Goal: Information Seeking & Learning: Find contact information

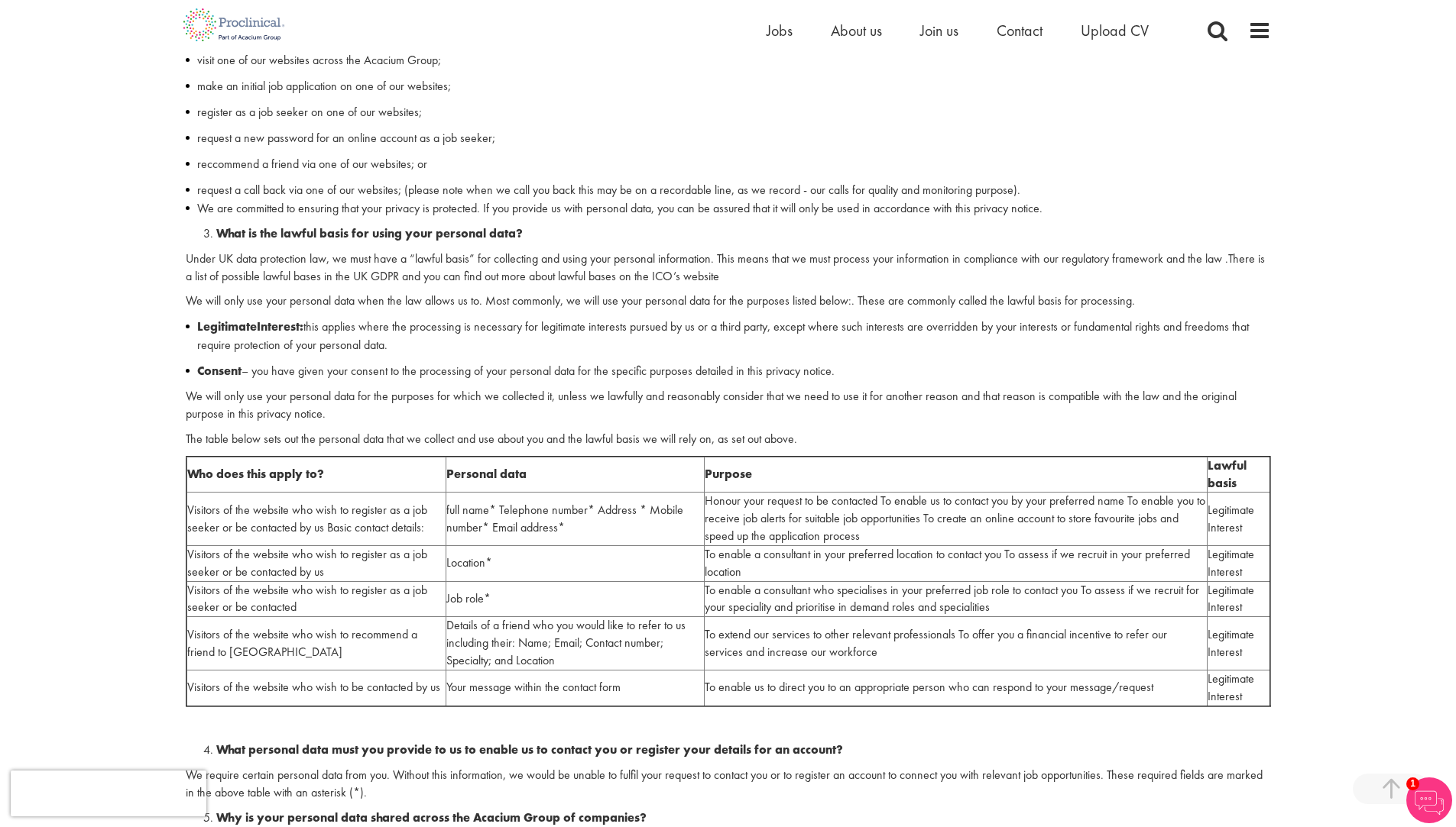
scroll to position [535, 0]
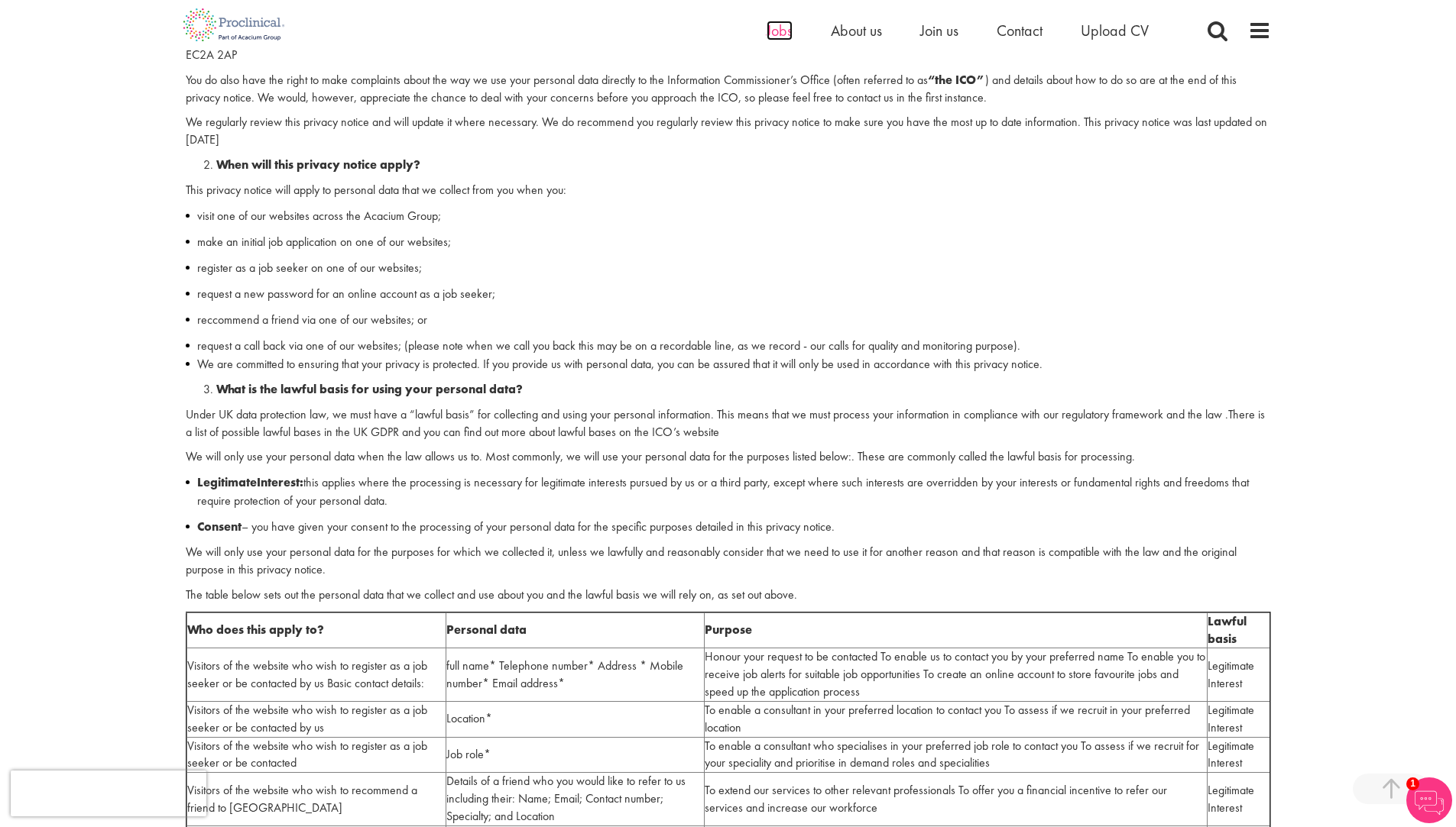
click at [771, 31] on span "Jobs" at bounding box center [779, 31] width 26 height 20
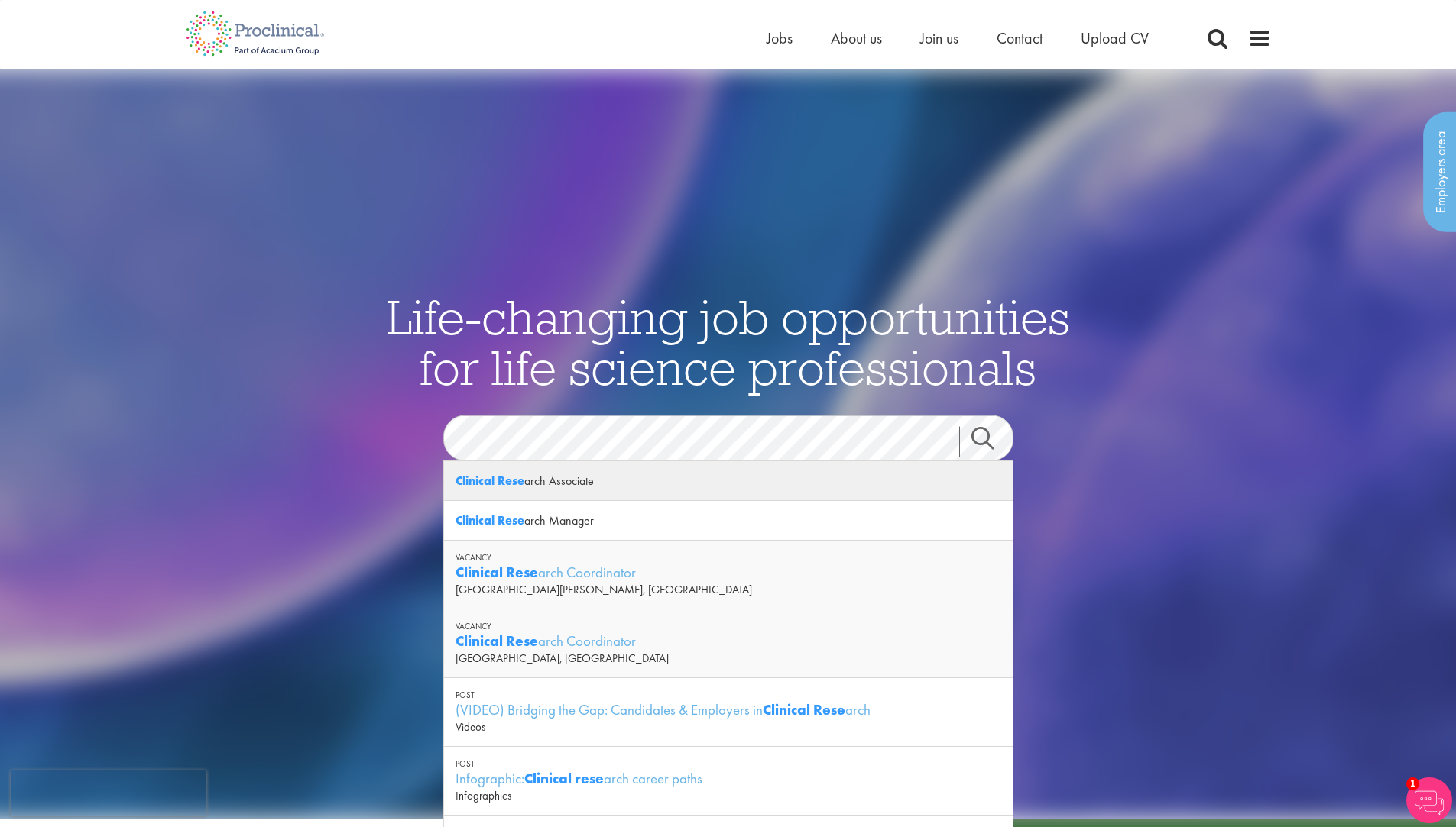
click at [751, 478] on div "Clinical Rese arch Associate" at bounding box center [728, 481] width 568 height 40
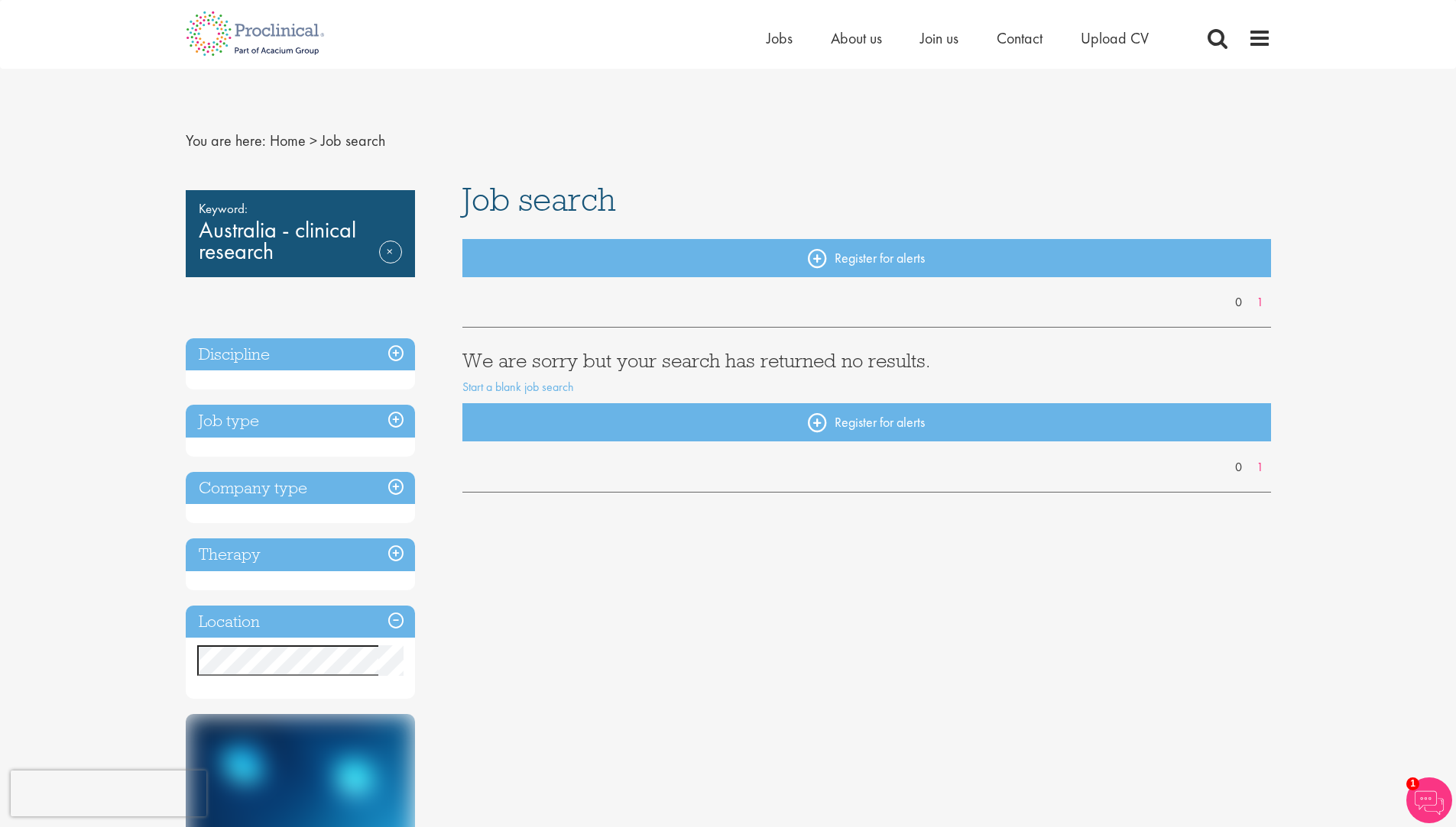
click at [337, 347] on h3 "Discipline" at bounding box center [300, 355] width 229 height 33
click at [331, 403] on div "Keyword: Australia - clinical research Remove Discipline Job type Company type …" at bounding box center [300, 444] width 229 height 510
click at [335, 416] on h3 "Job type" at bounding box center [300, 422] width 229 height 33
click at [323, 490] on h3 "Company type" at bounding box center [300, 489] width 229 height 33
click at [316, 558] on h3 "Therapy" at bounding box center [300, 555] width 229 height 33
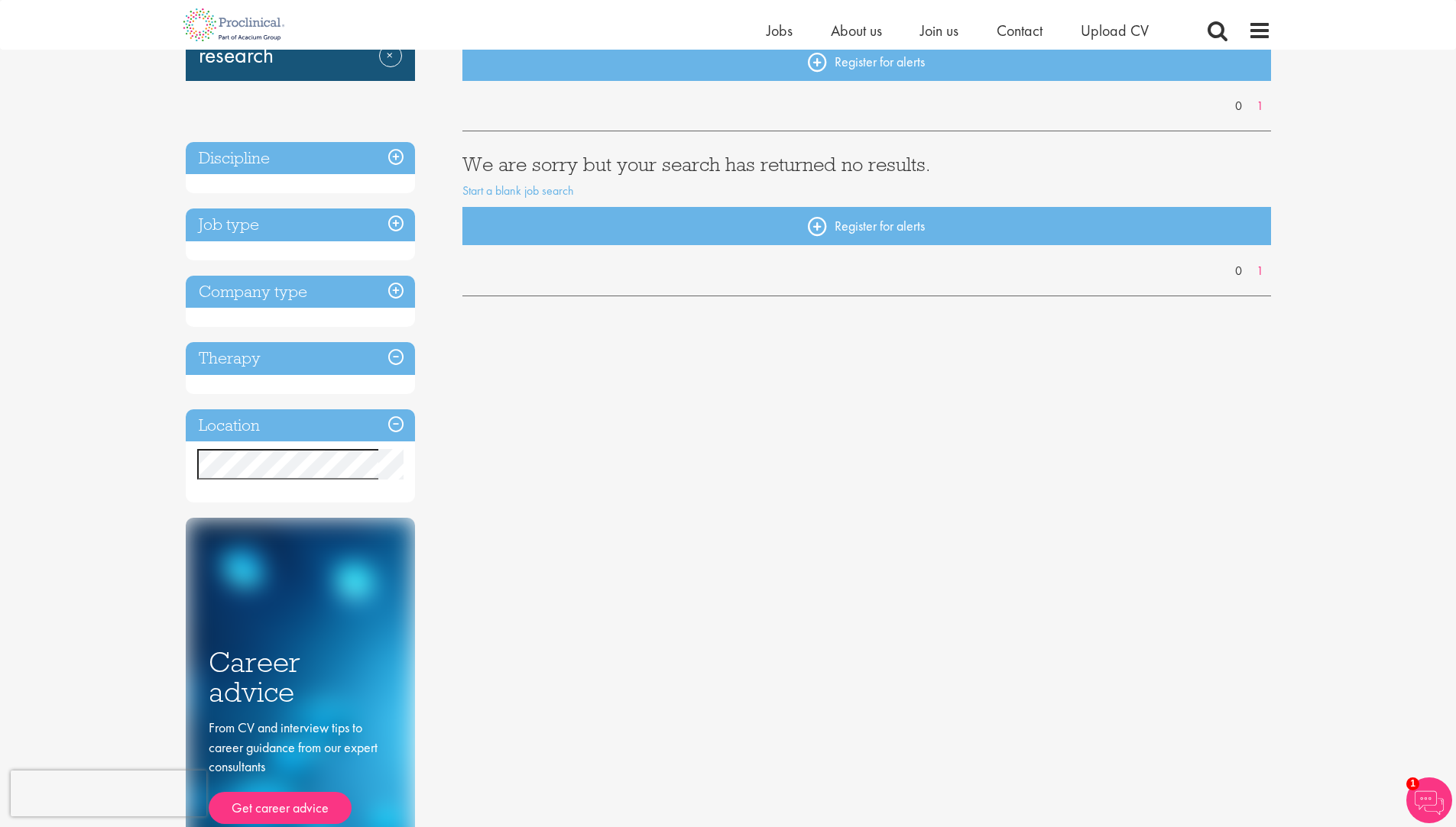
scroll to position [306, 0]
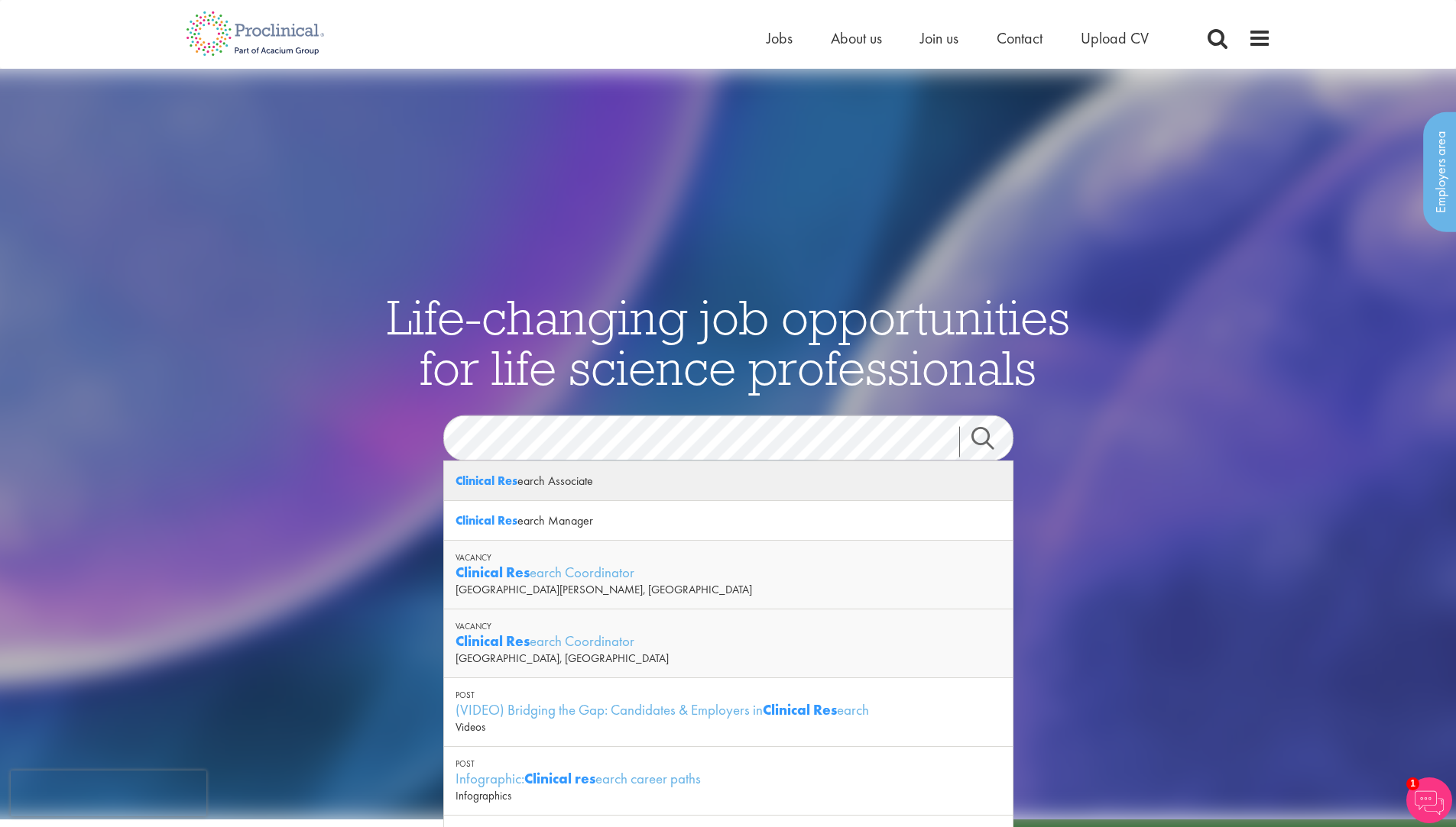
click at [726, 483] on div "Clinical Res earch Associate" at bounding box center [728, 481] width 568 height 40
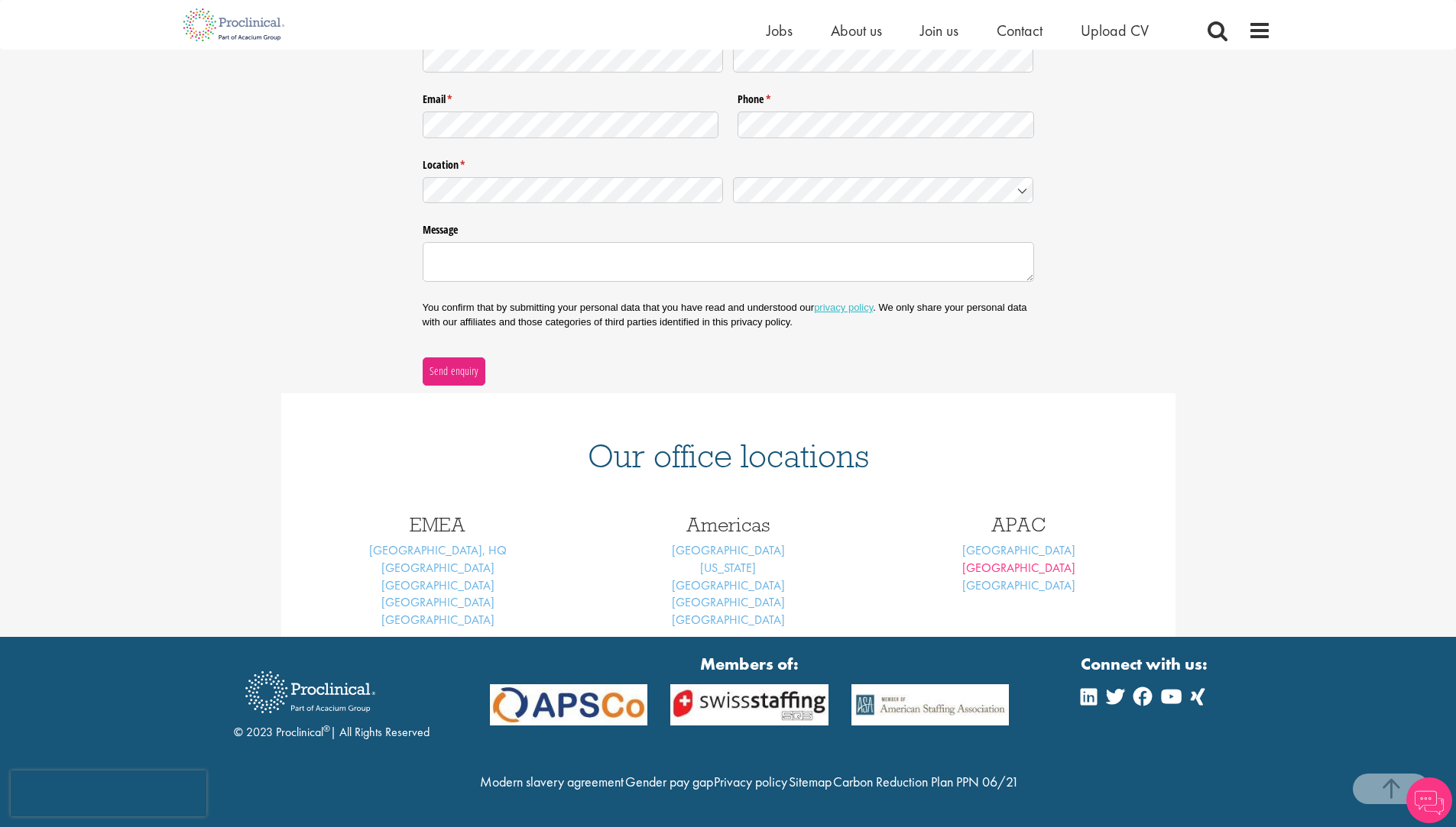
scroll to position [322, 0]
click at [1014, 560] on link "[GEOGRAPHIC_DATA]" at bounding box center [1019, 568] width 113 height 16
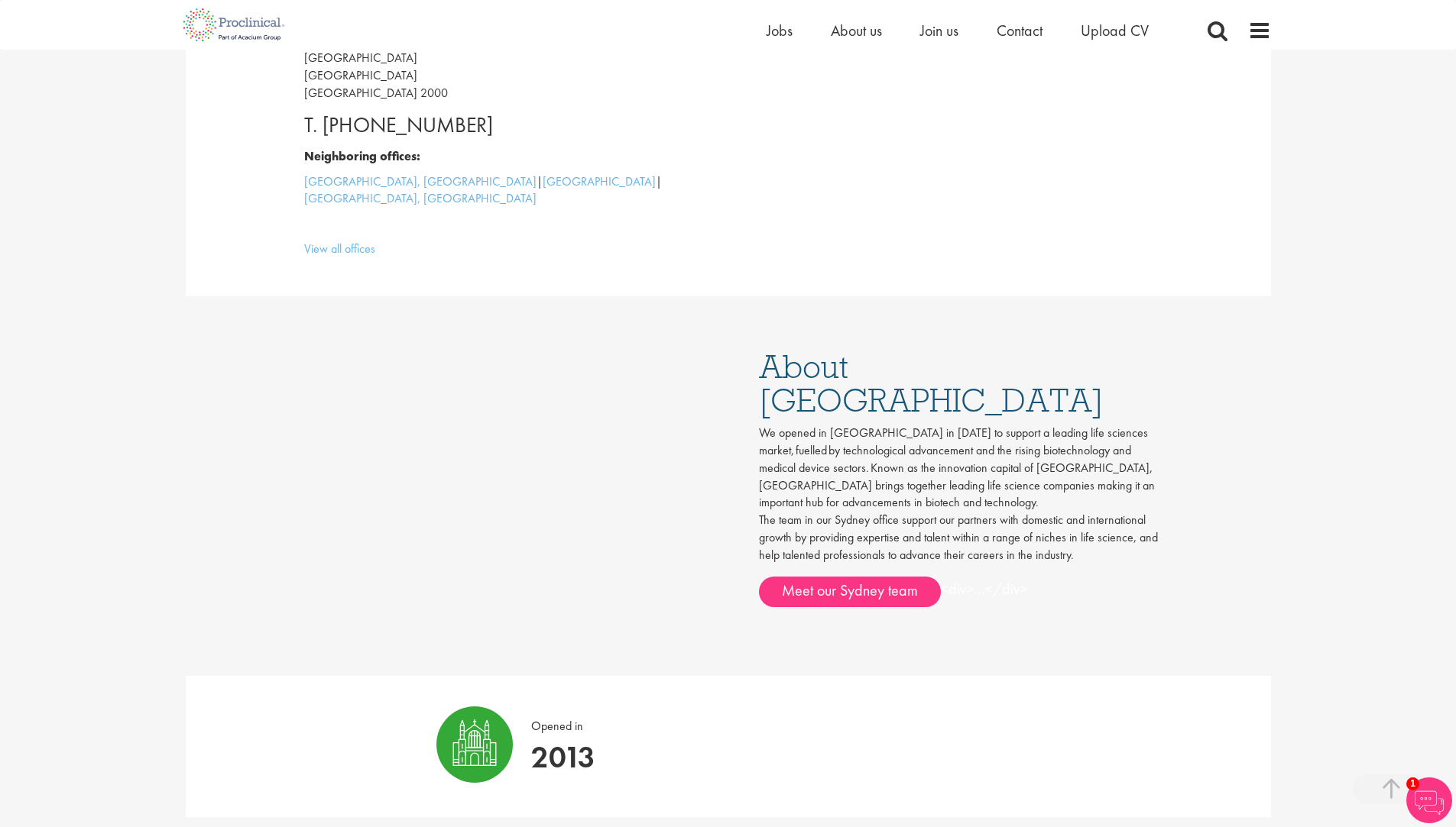
scroll to position [535, 0]
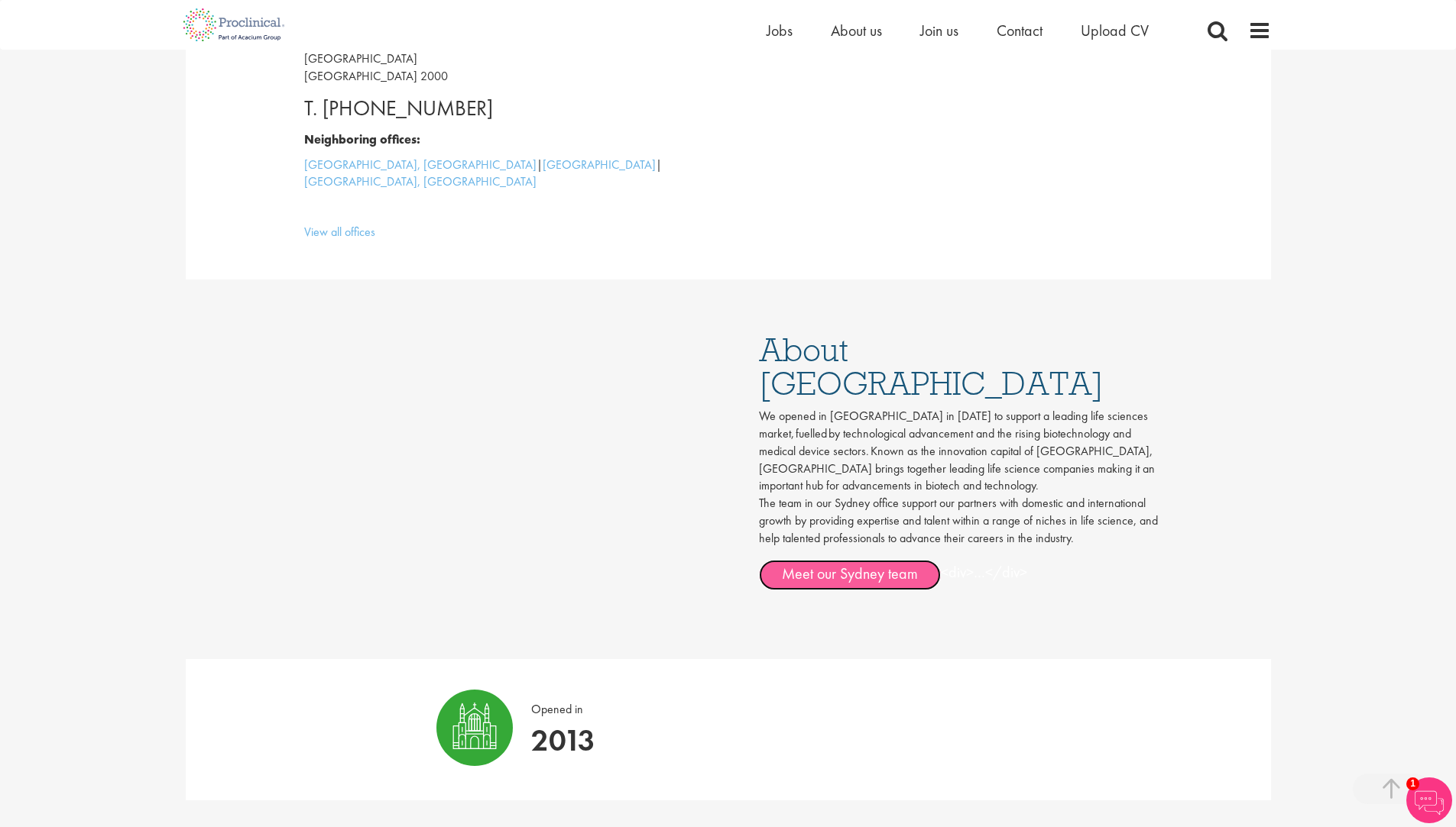
click at [784, 560] on link "Meet our Sydney team" at bounding box center [849, 575] width 182 height 31
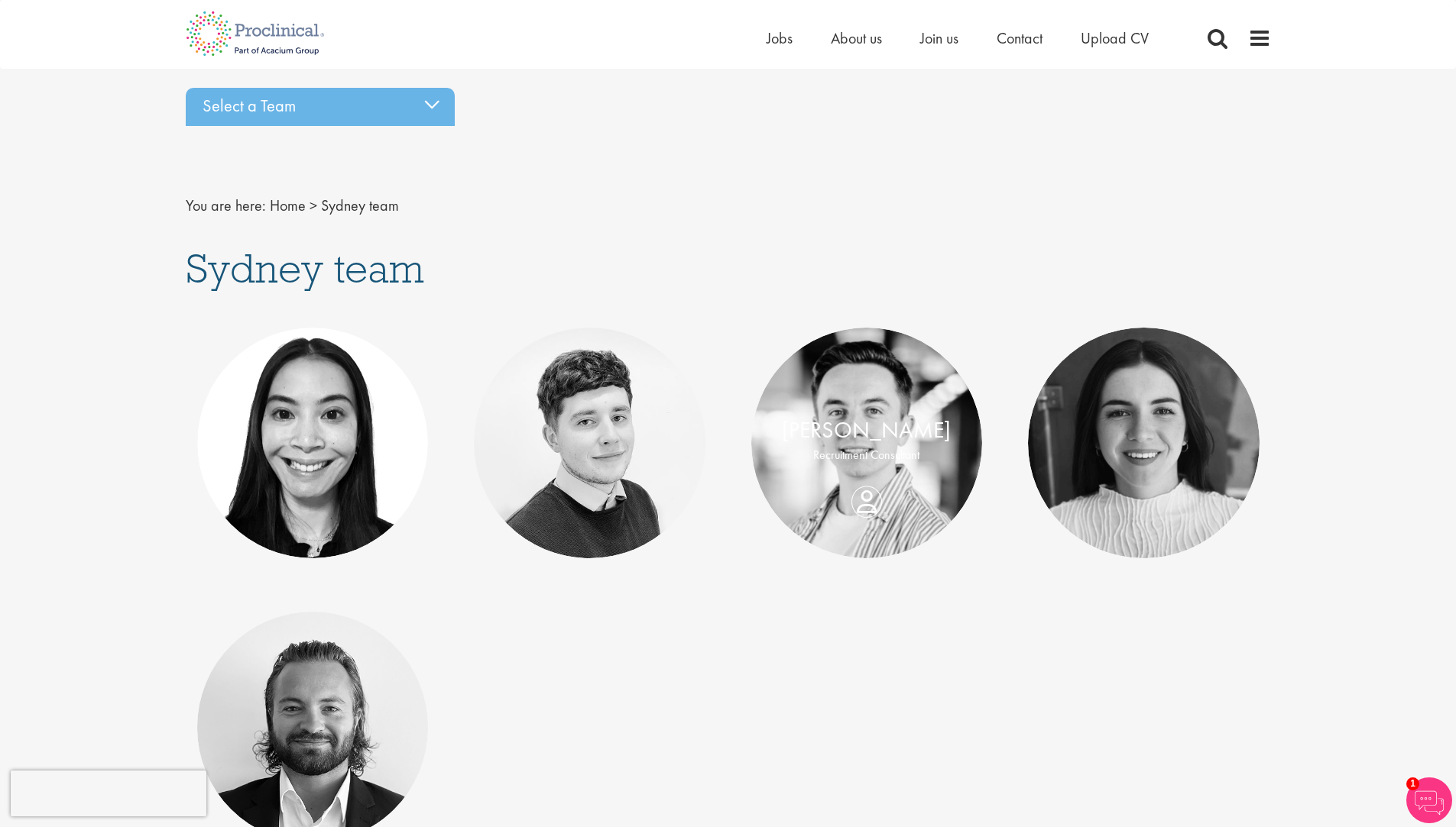
scroll to position [306, 0]
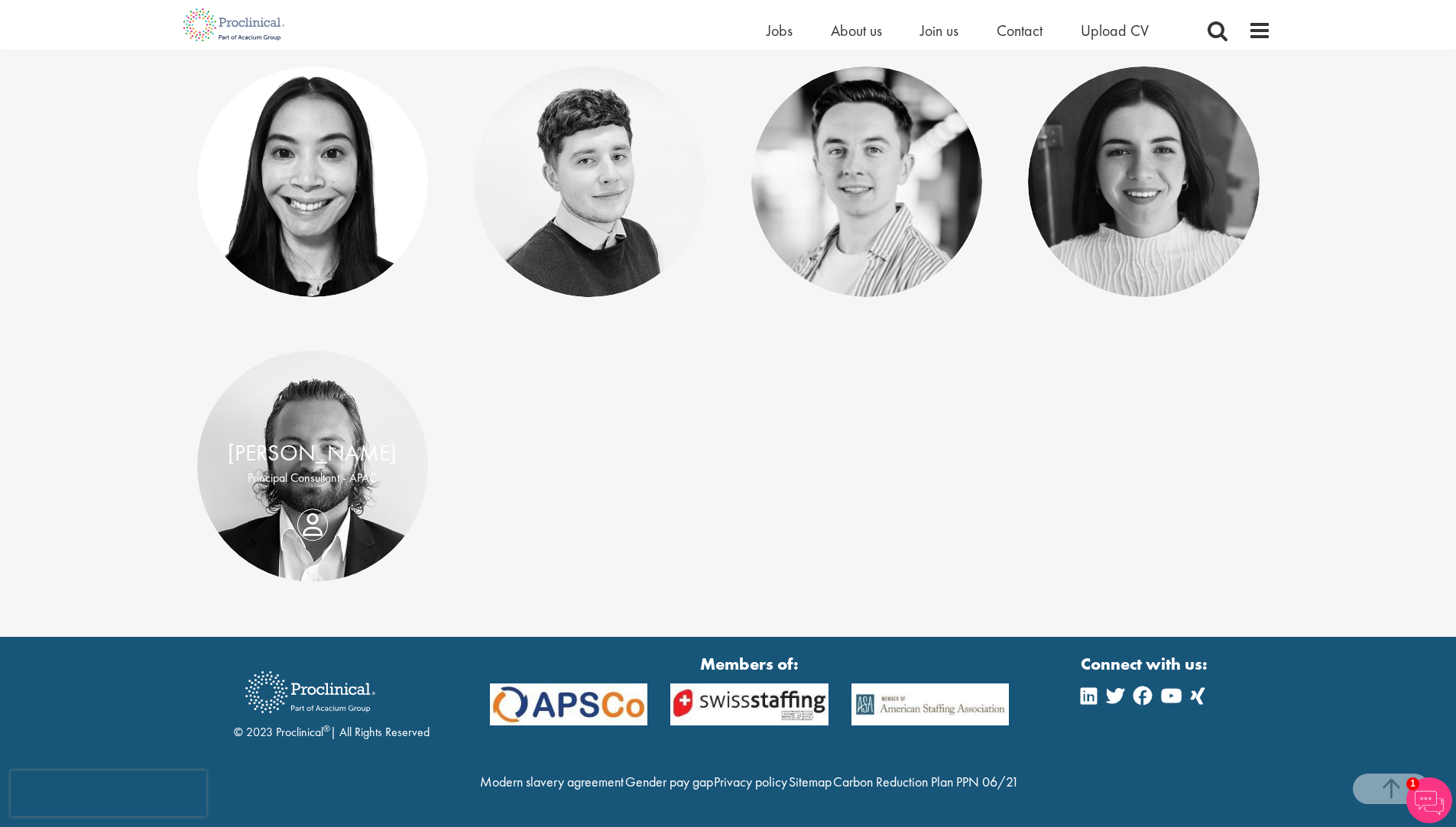
click at [306, 470] on p "Principal Consultant - APAC" at bounding box center [313, 478] width 201 height 17
click at [312, 495] on div "James Sutton Principal Consultant - APAC" at bounding box center [313, 465] width 232 height 58
click at [323, 438] on link "James Sutton" at bounding box center [312, 452] width 169 height 29
click at [886, 157] on link "[PERSON_NAME]" at bounding box center [867, 168] width 169 height 29
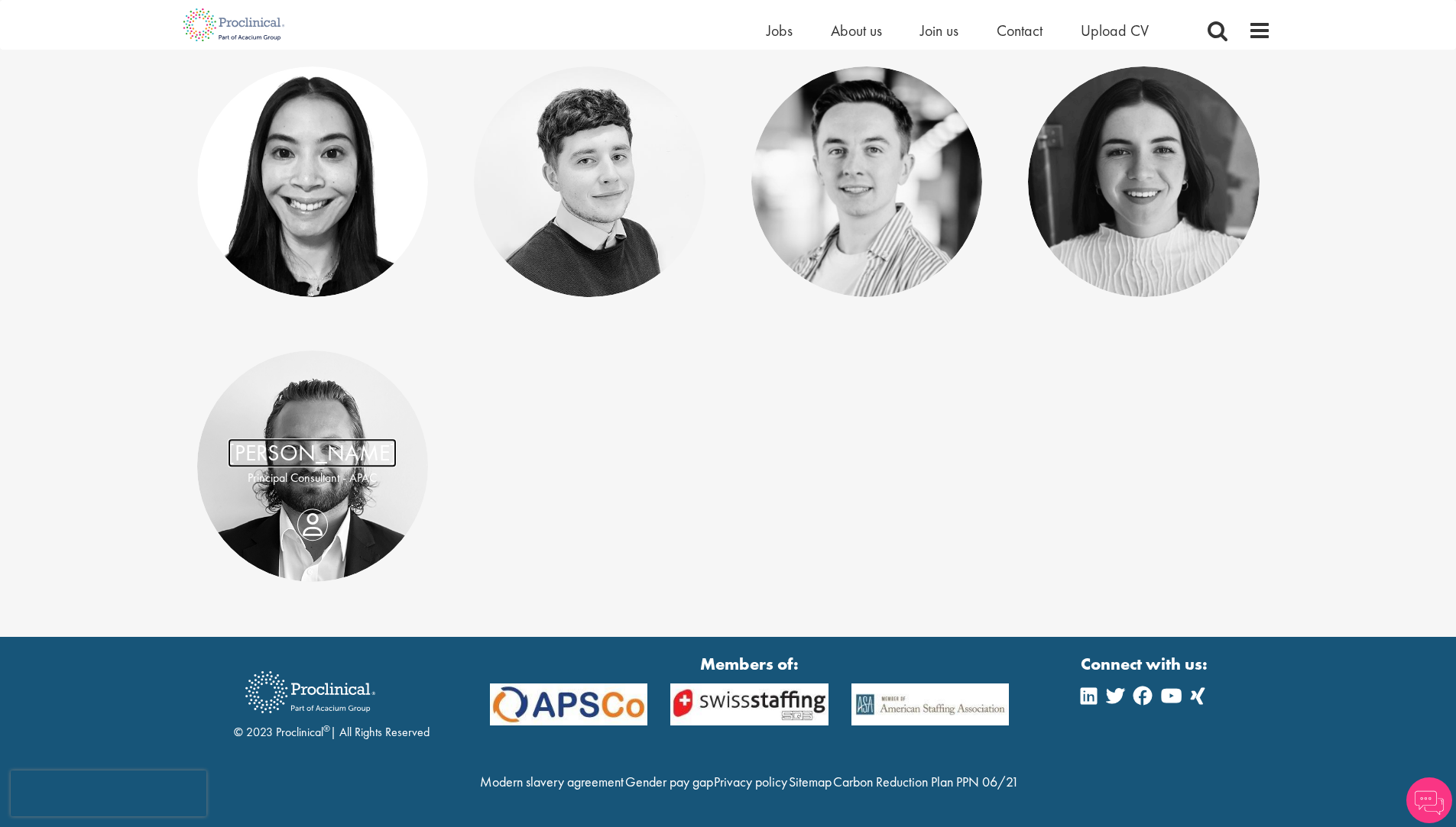
click at [276, 447] on link "James Sutton" at bounding box center [312, 452] width 169 height 29
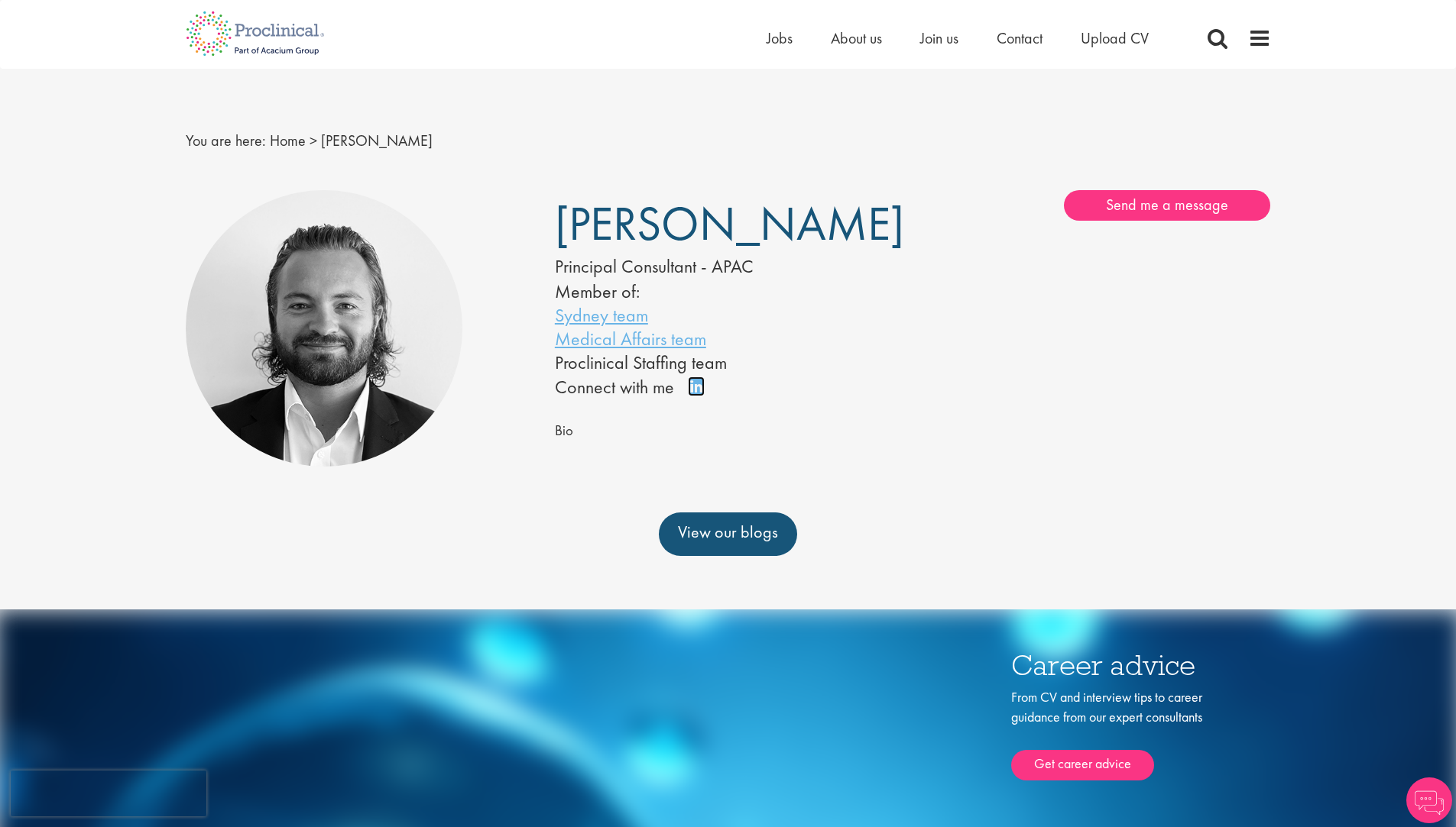
click at [697, 393] on link "Connect on LinkedIn" at bounding box center [701, 393] width 27 height 0
click at [298, 37] on img at bounding box center [255, 33] width 162 height 67
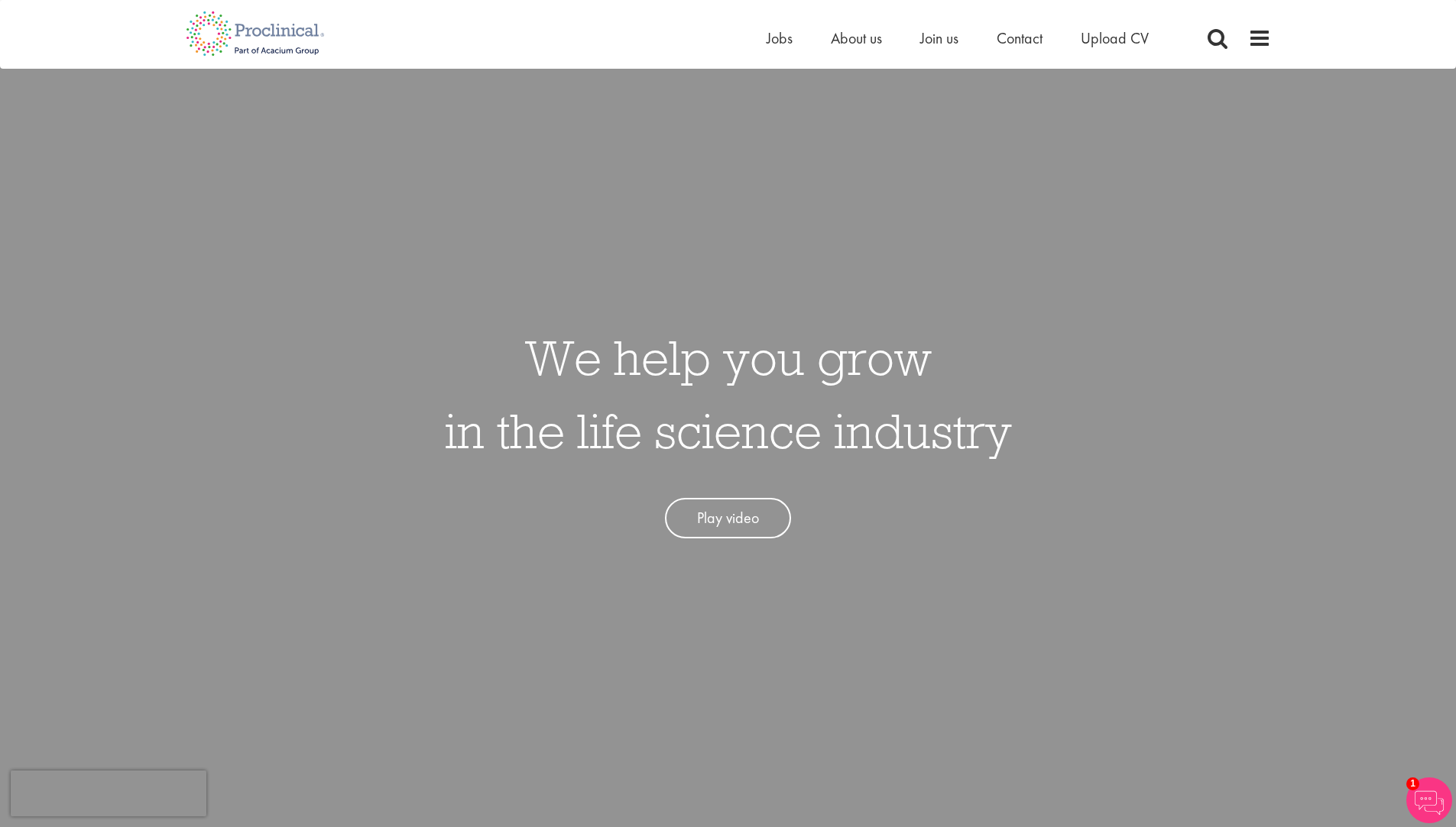
scroll to position [153, 0]
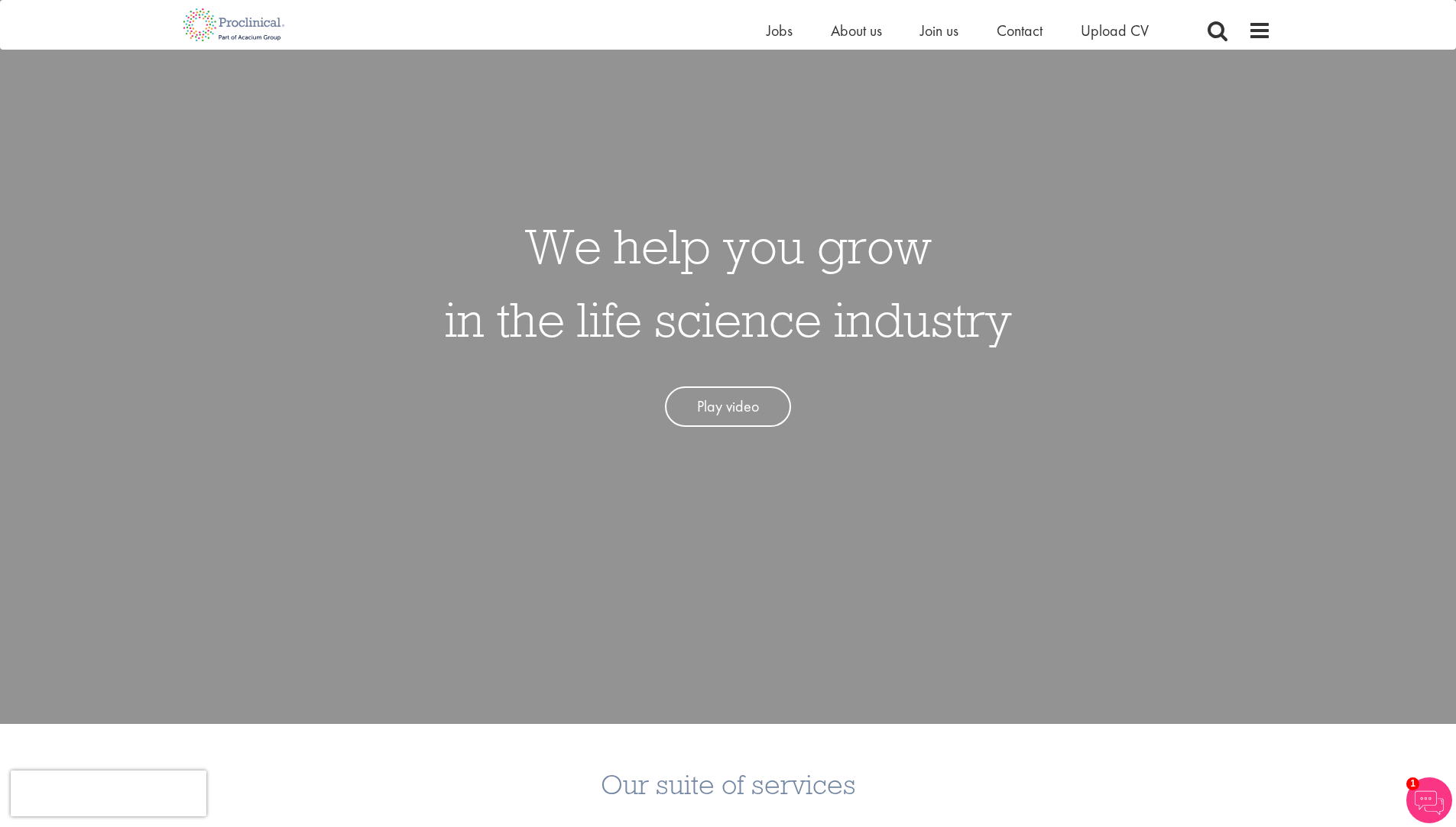
click at [760, 413] on link "Play video" at bounding box center [728, 407] width 126 height 40
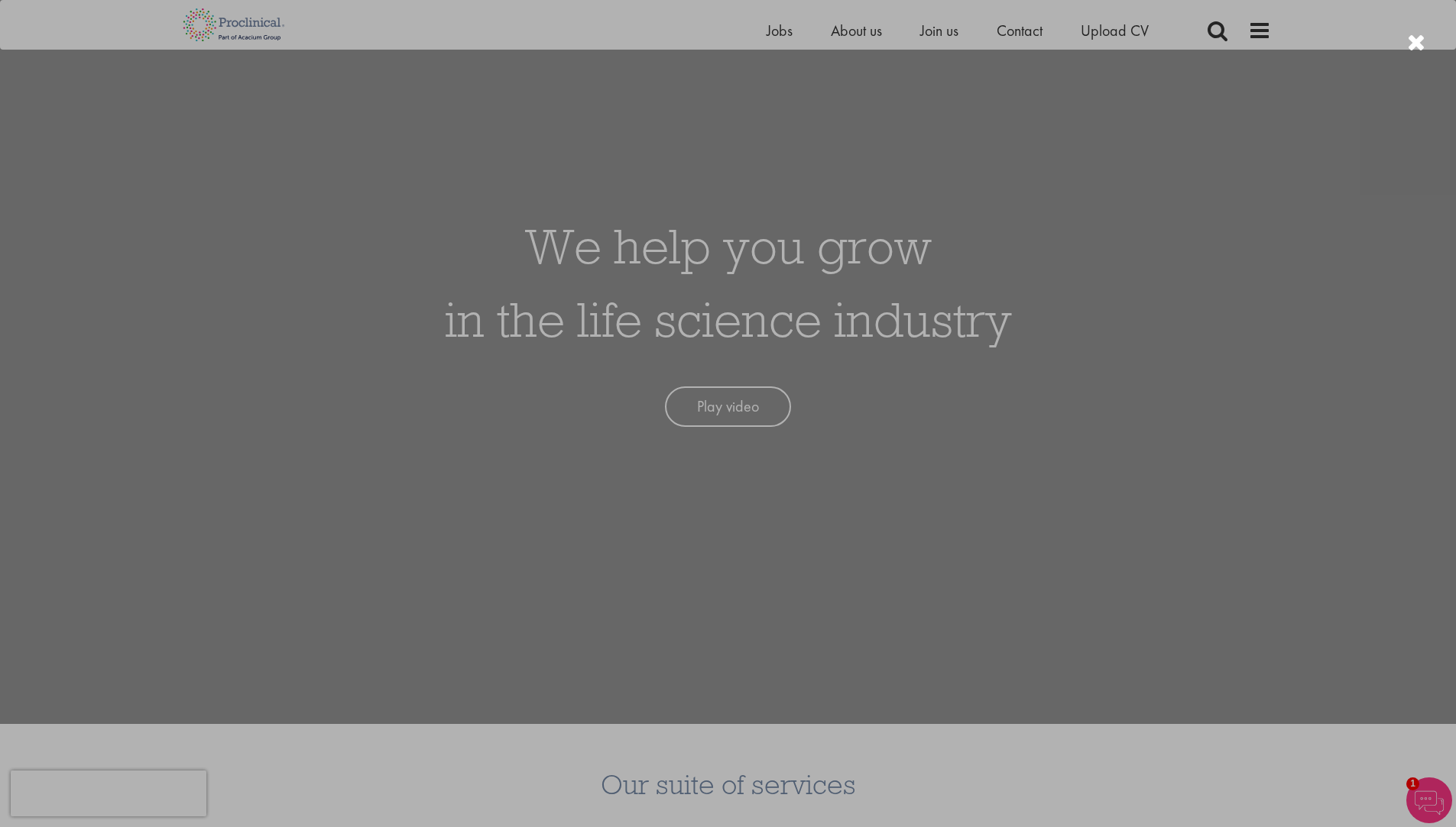
click at [943, 35] on div at bounding box center [728, 413] width 1456 height 827
click at [866, 34] on div at bounding box center [728, 413] width 1456 height 827
click at [1421, 37] on div at bounding box center [1416, 43] width 18 height 25
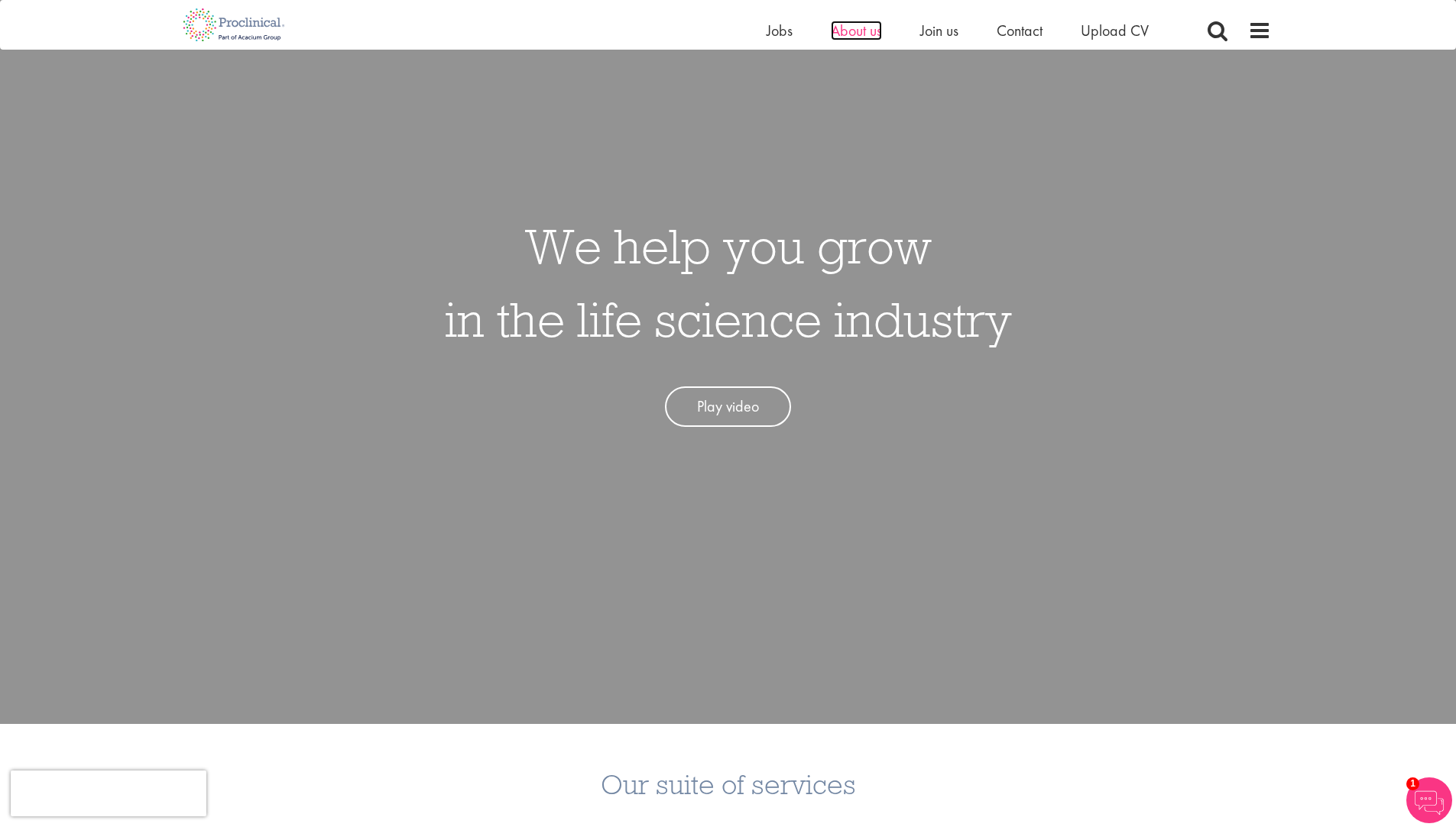
click at [871, 34] on span "About us" at bounding box center [856, 31] width 51 height 20
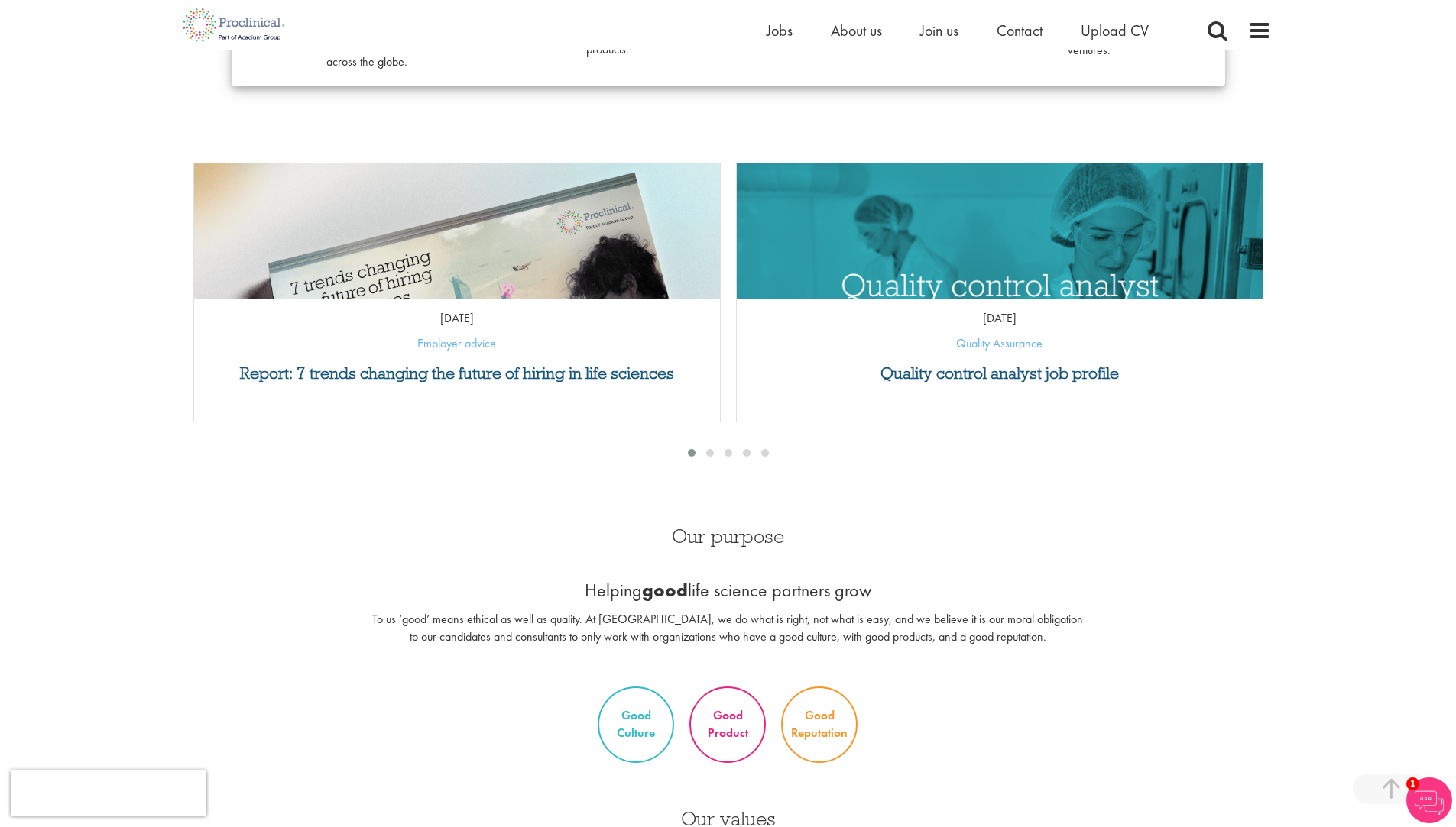
scroll to position [611, 0]
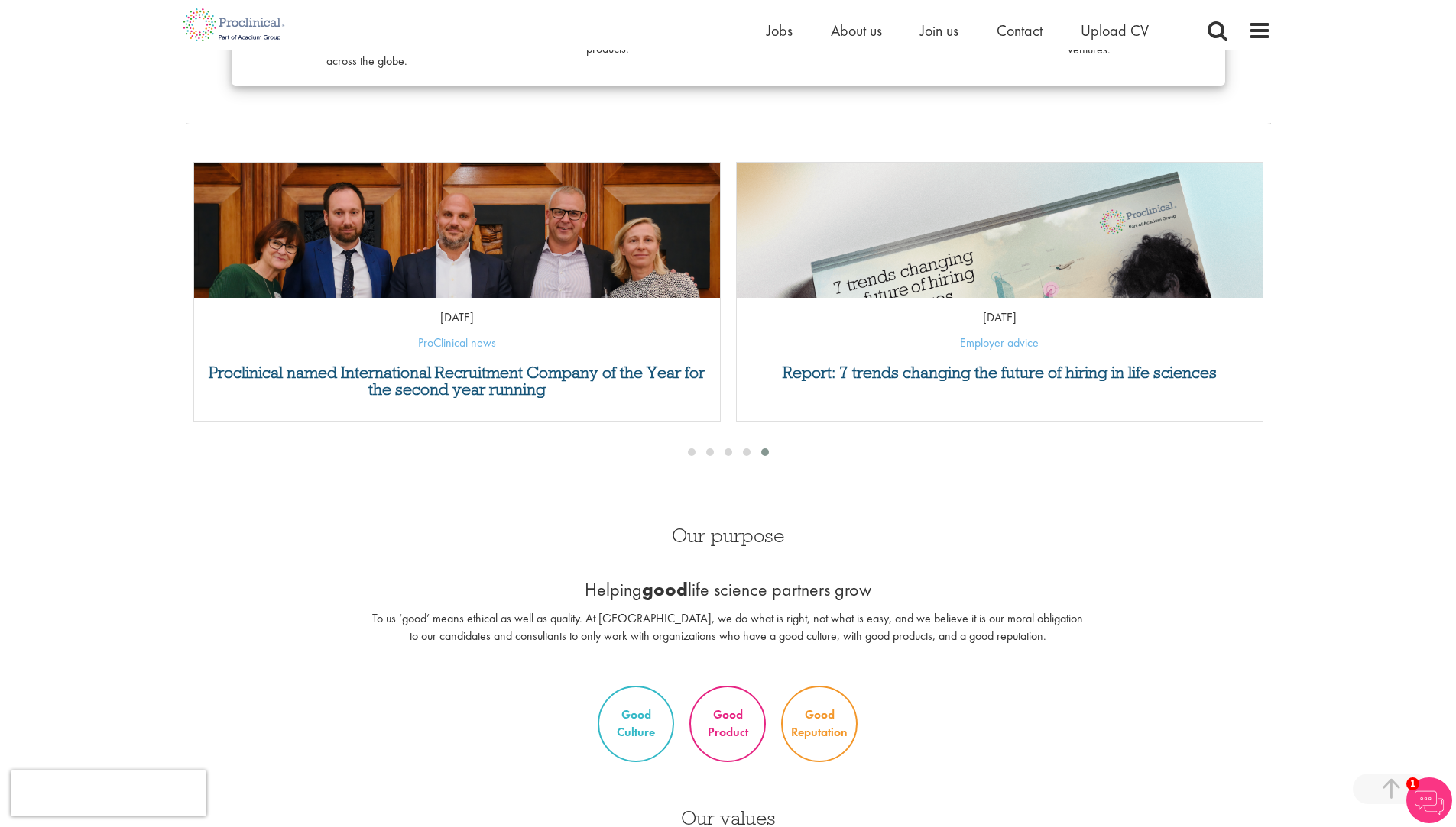
click at [832, 256] on img "Link to a post" at bounding box center [999, 310] width 526 height 295
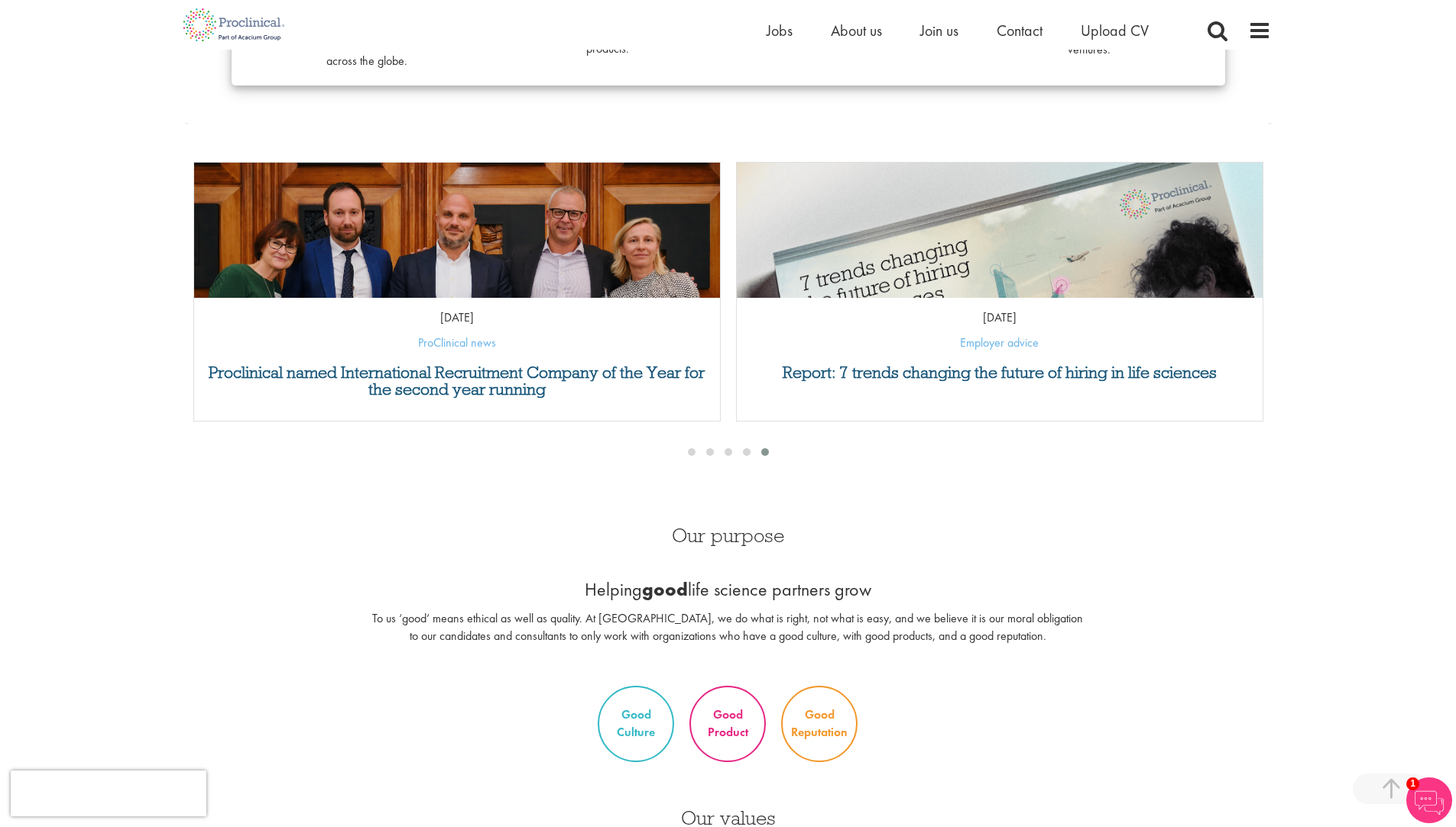
click at [867, 253] on img "Link to a post" at bounding box center [1000, 310] width 631 height 355
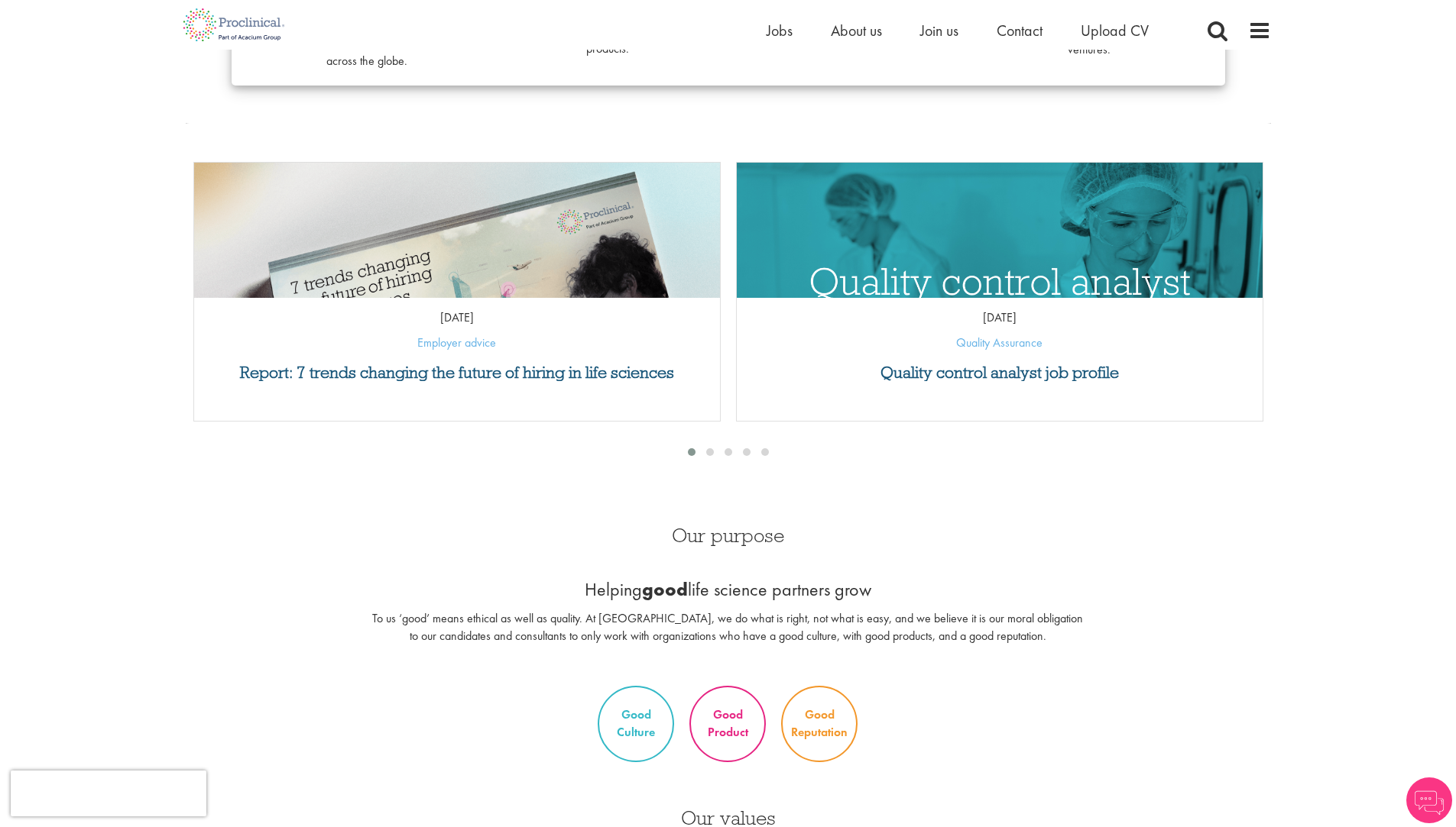
click at [969, 281] on img "Link to a post" at bounding box center [1000, 299] width 631 height 328
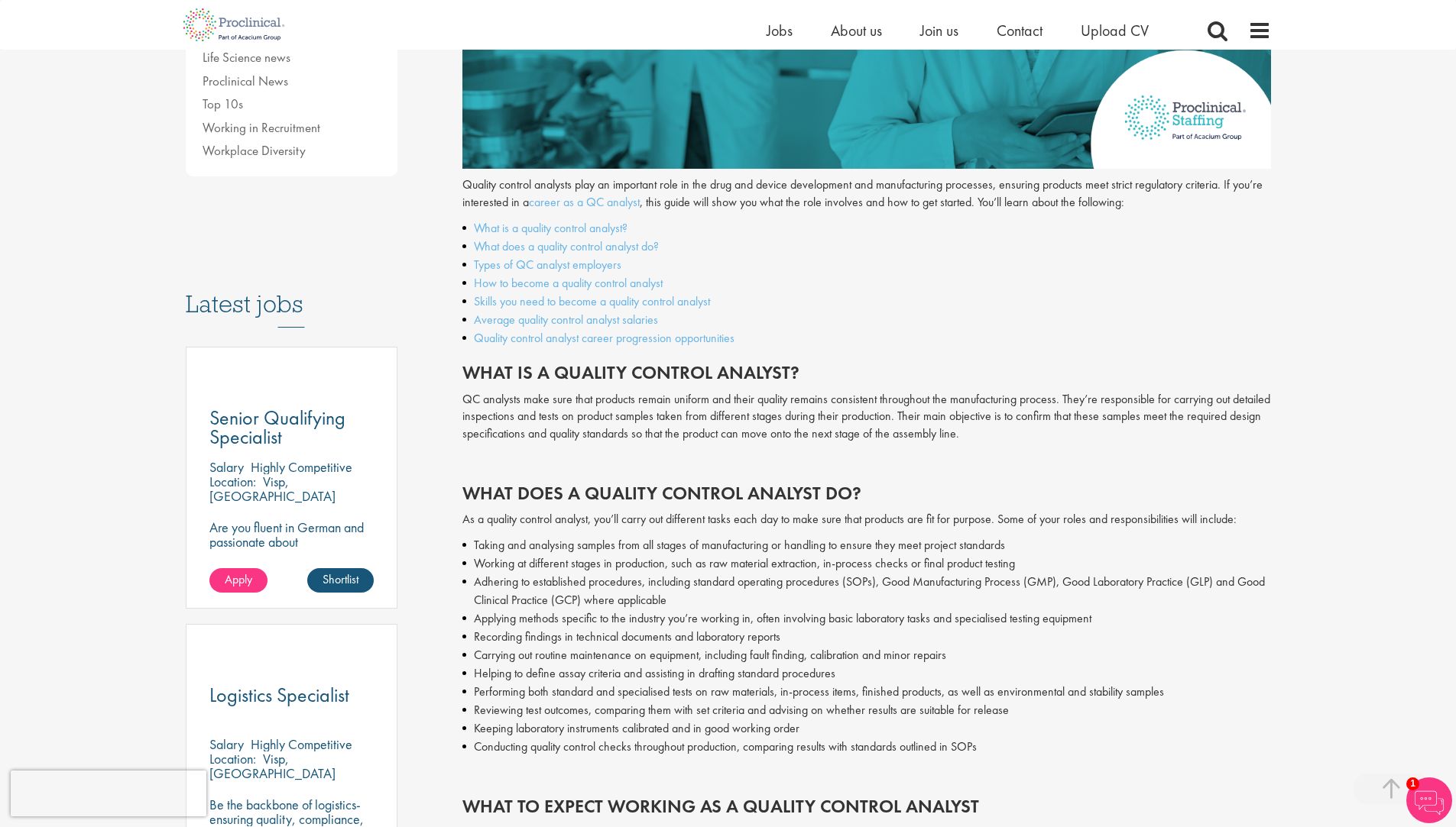
scroll to position [535, 0]
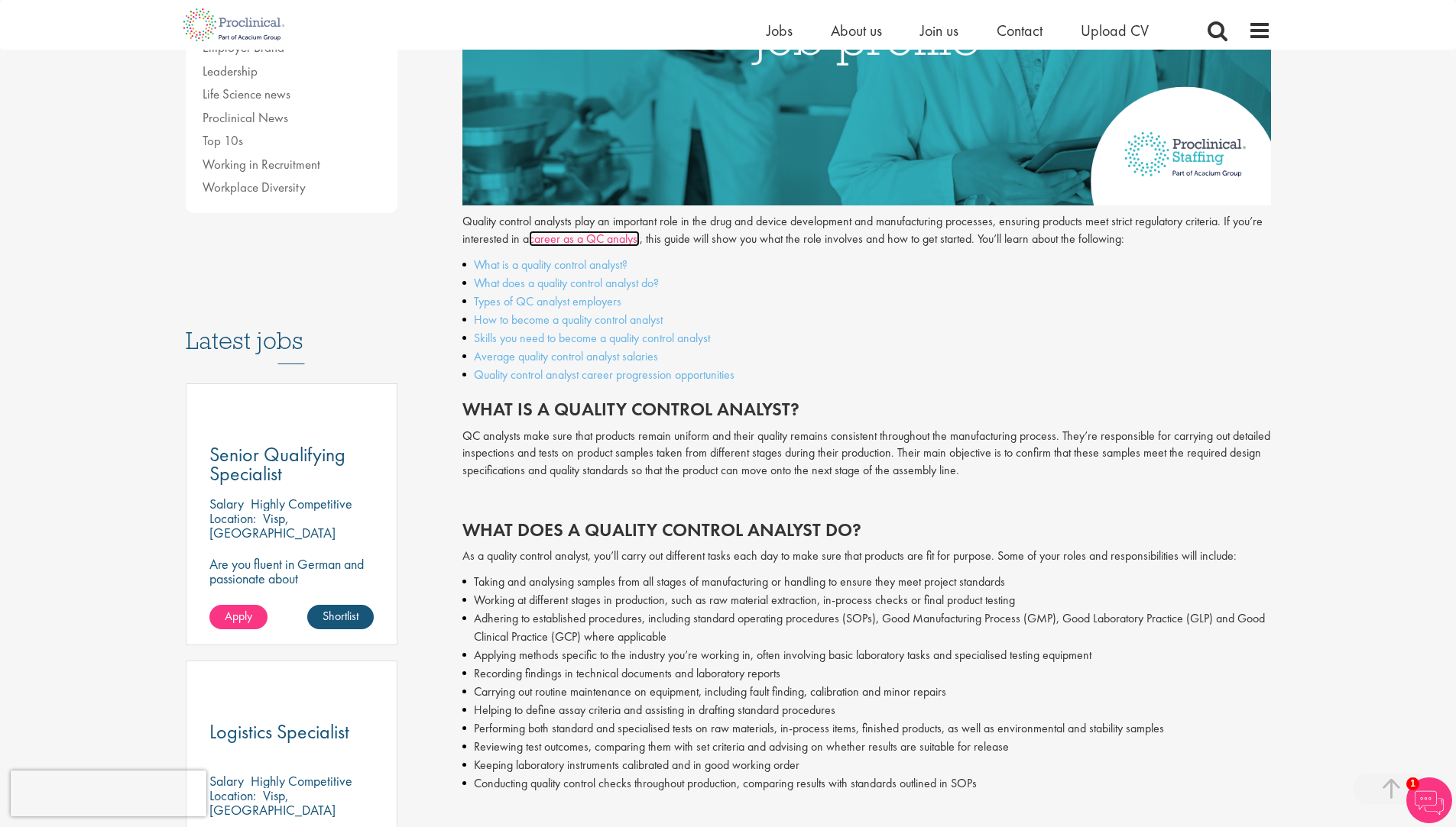
click at [640, 241] on link "career as a QC analyst" at bounding box center [584, 239] width 111 height 16
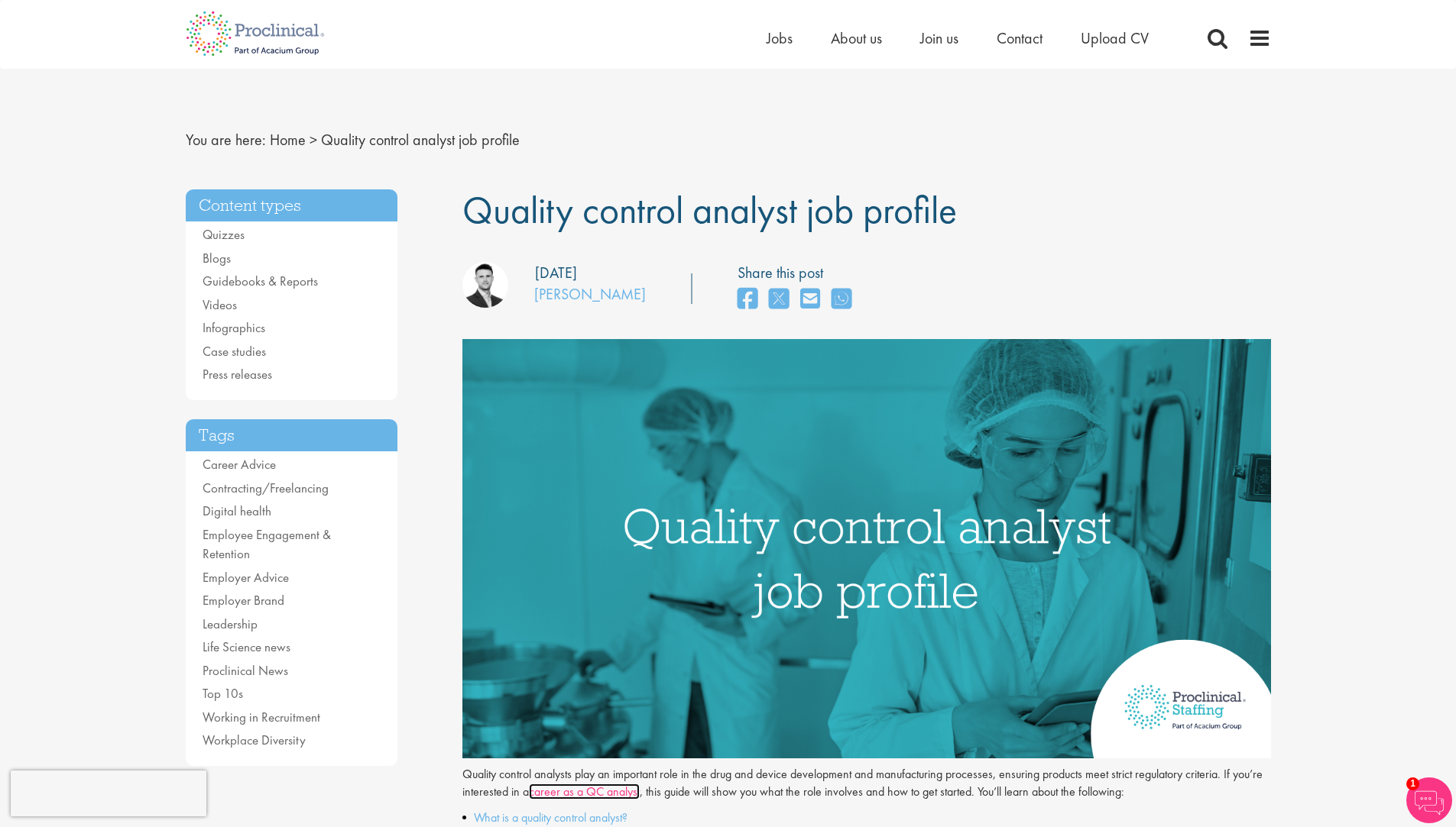
scroll to position [0, 0]
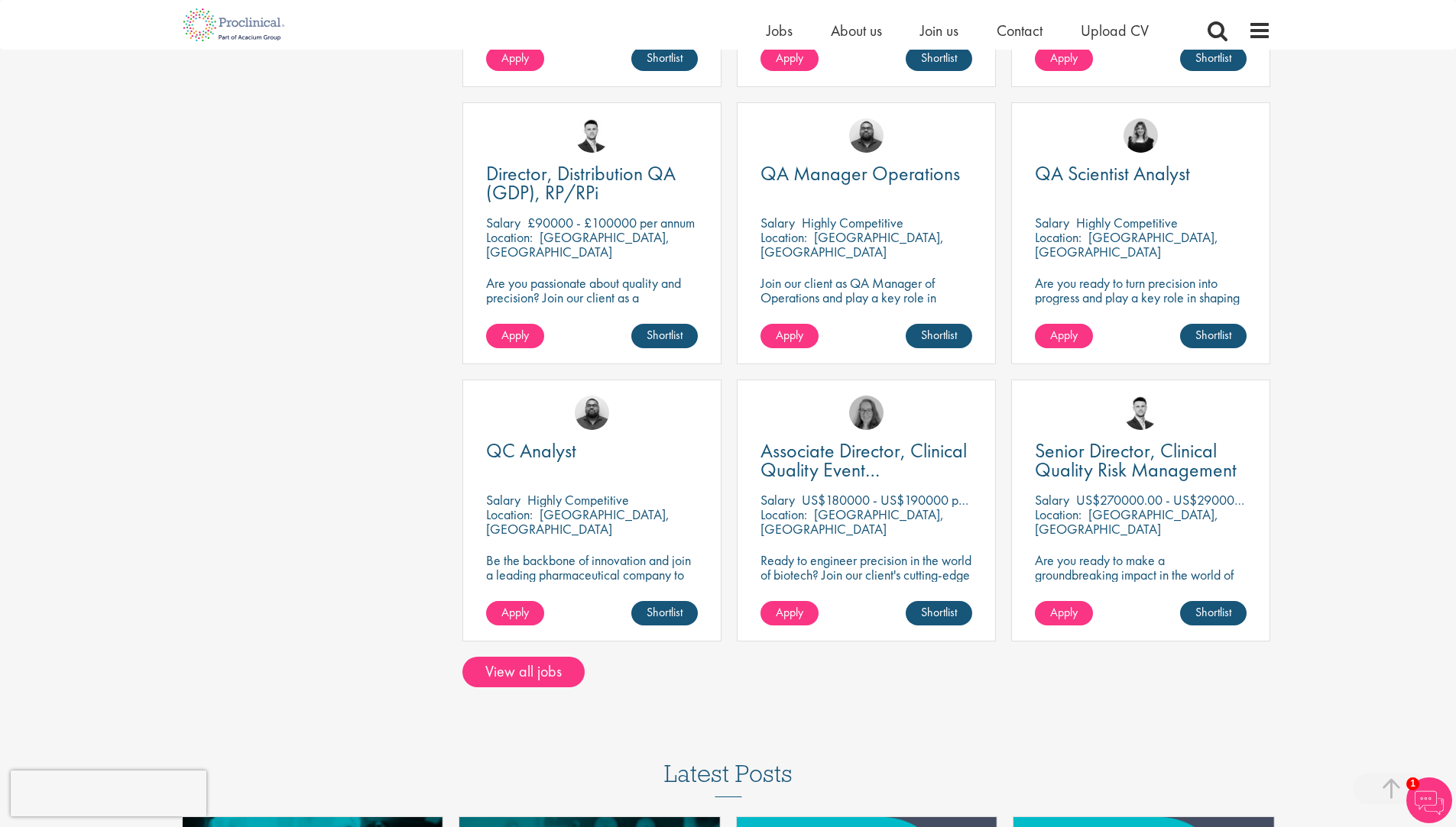
scroll to position [993, 0]
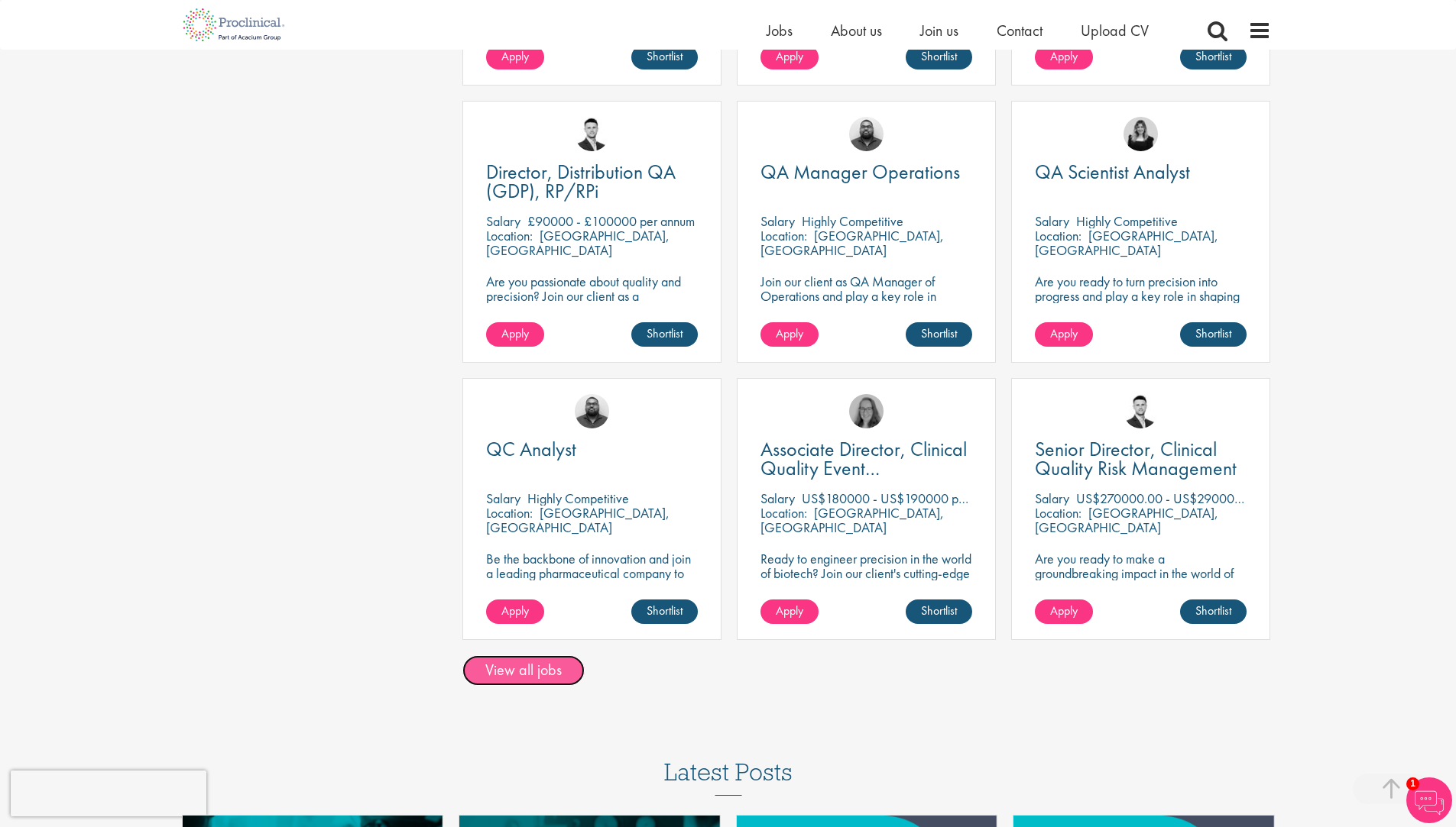
click at [561, 655] on link "View all jobs" at bounding box center [523, 670] width 122 height 31
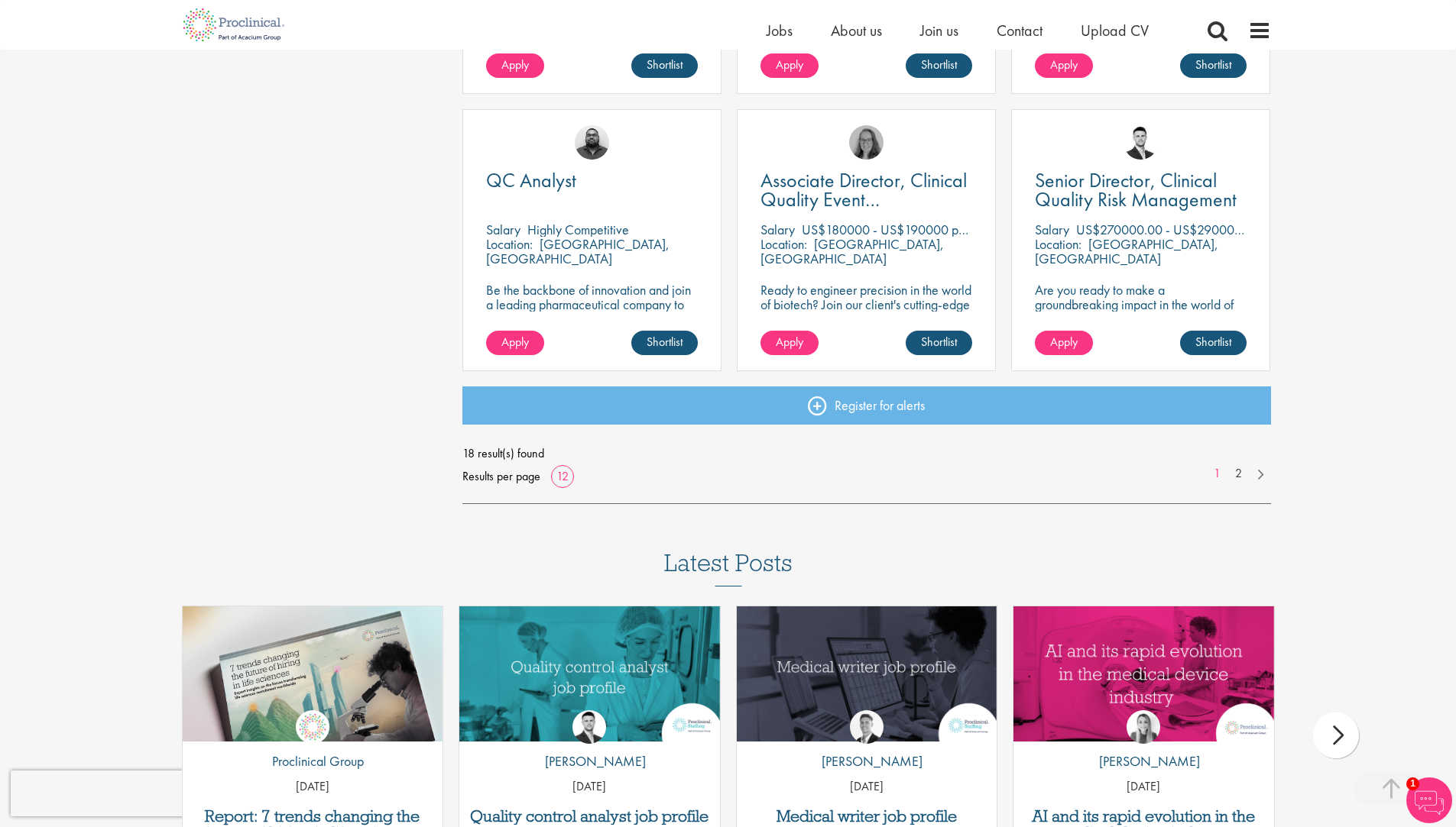
scroll to position [1069, 0]
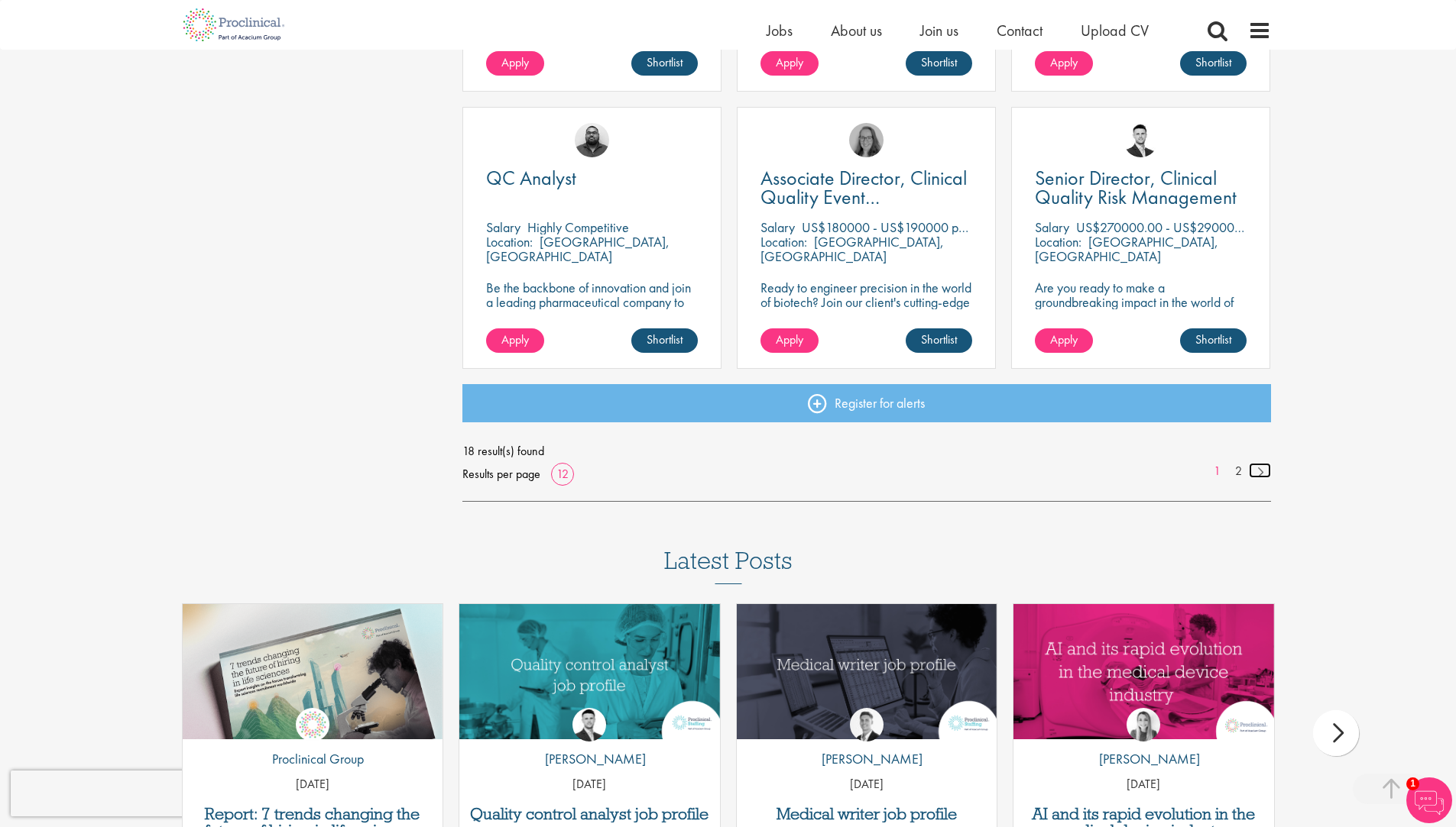
click at [1264, 473] on link at bounding box center [1259, 471] width 22 height 16
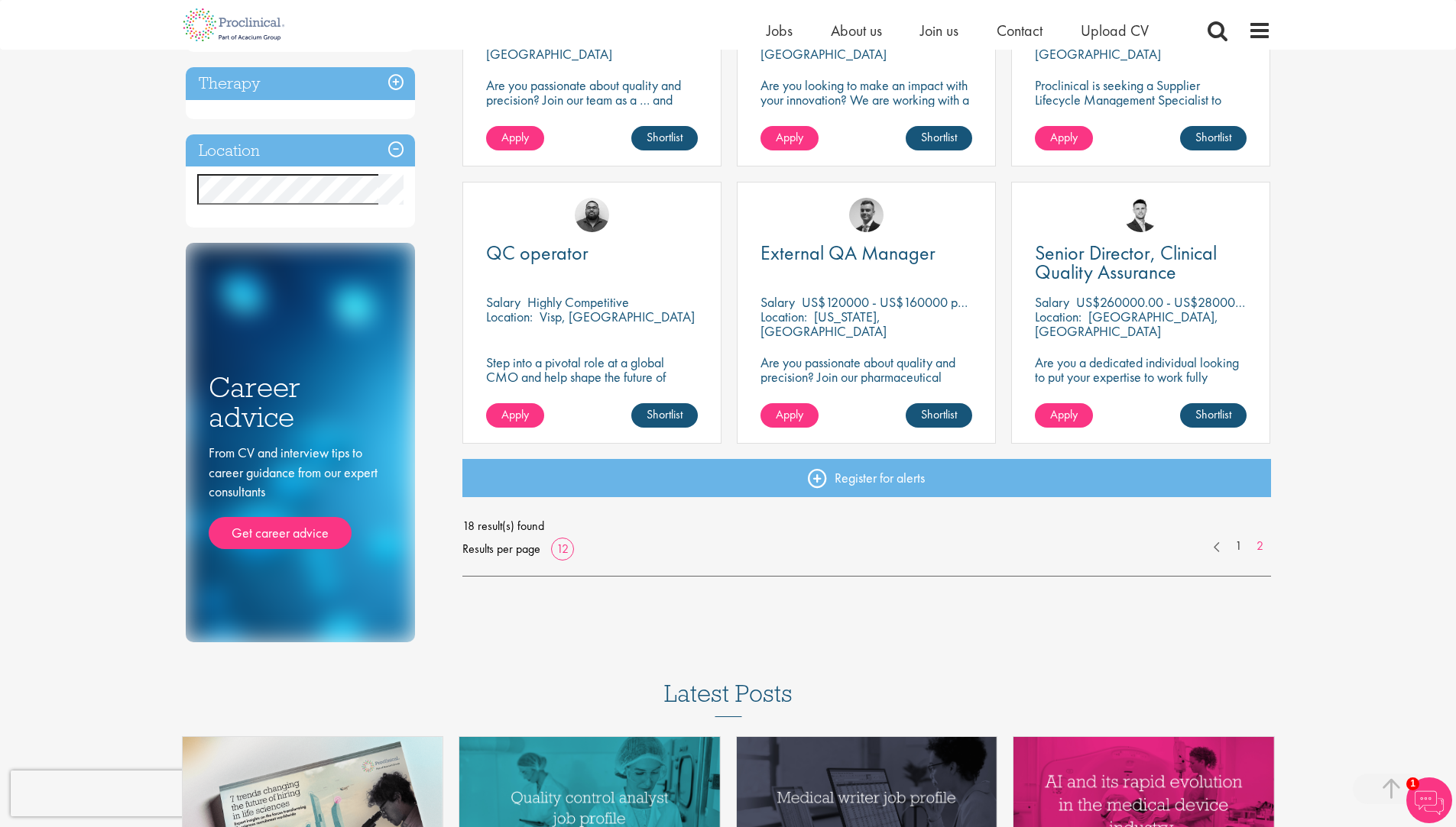
scroll to position [458, 0]
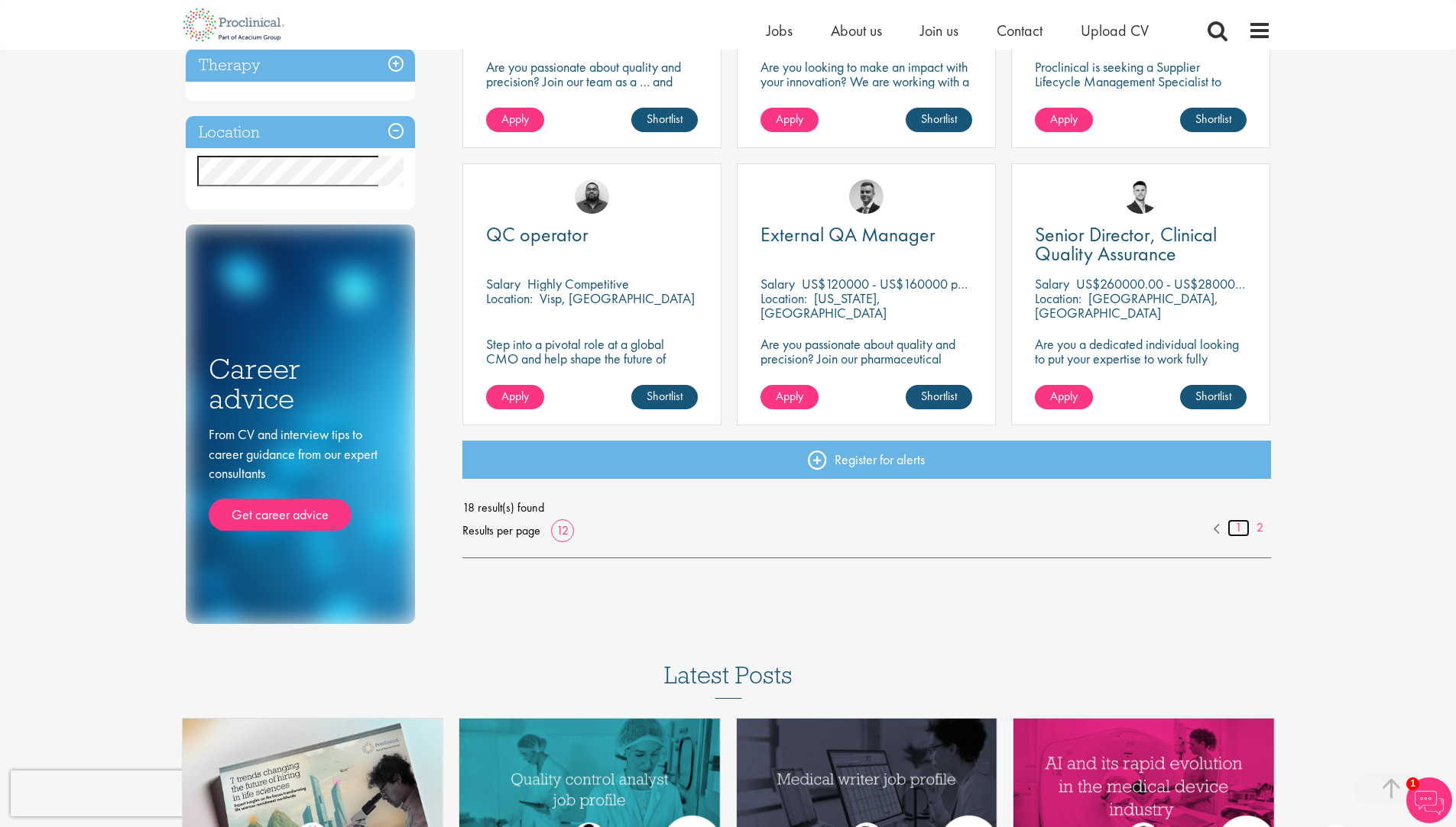
click at [1235, 526] on link "1" at bounding box center [1238, 528] width 22 height 17
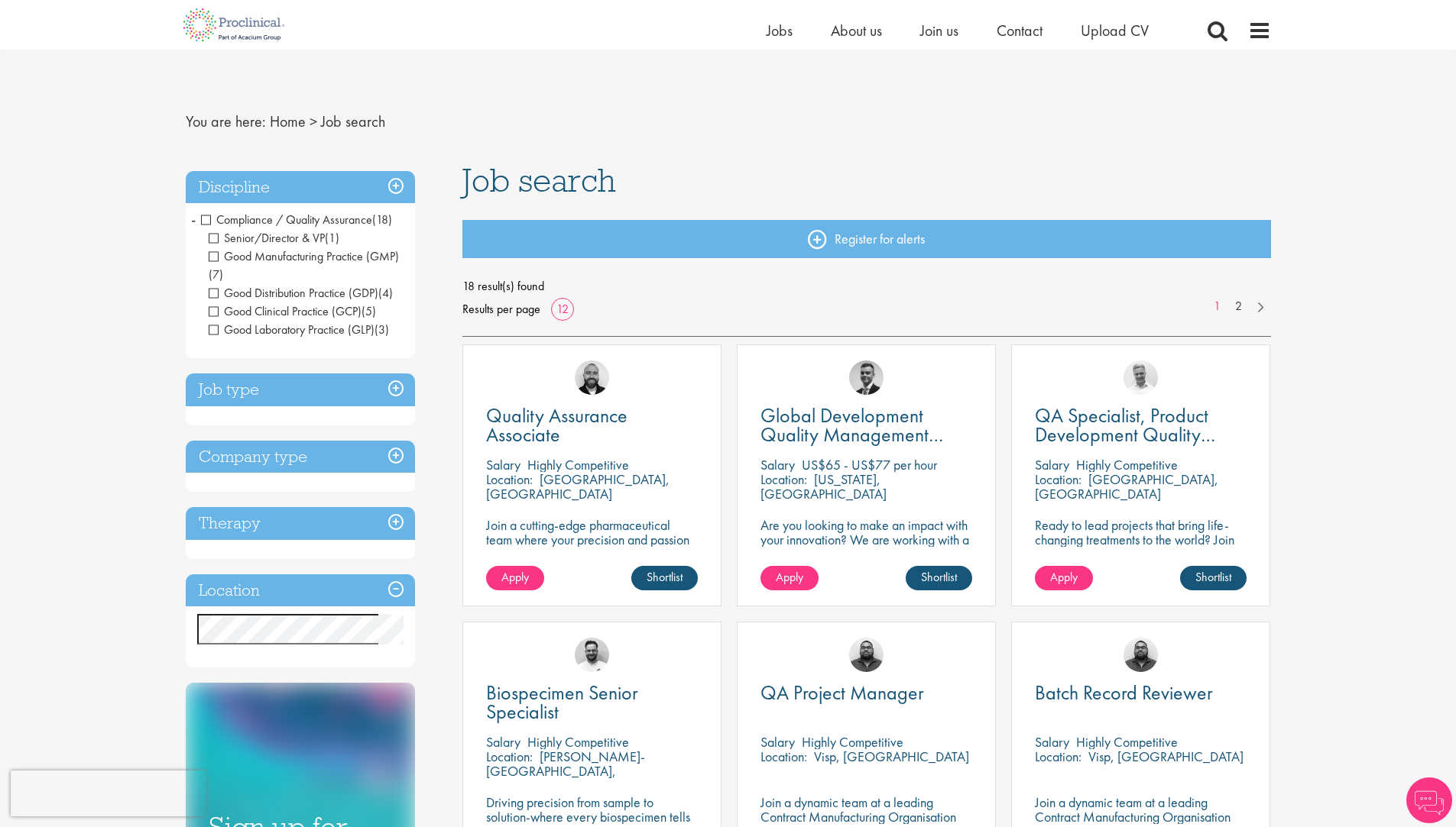
scroll to position [153, 0]
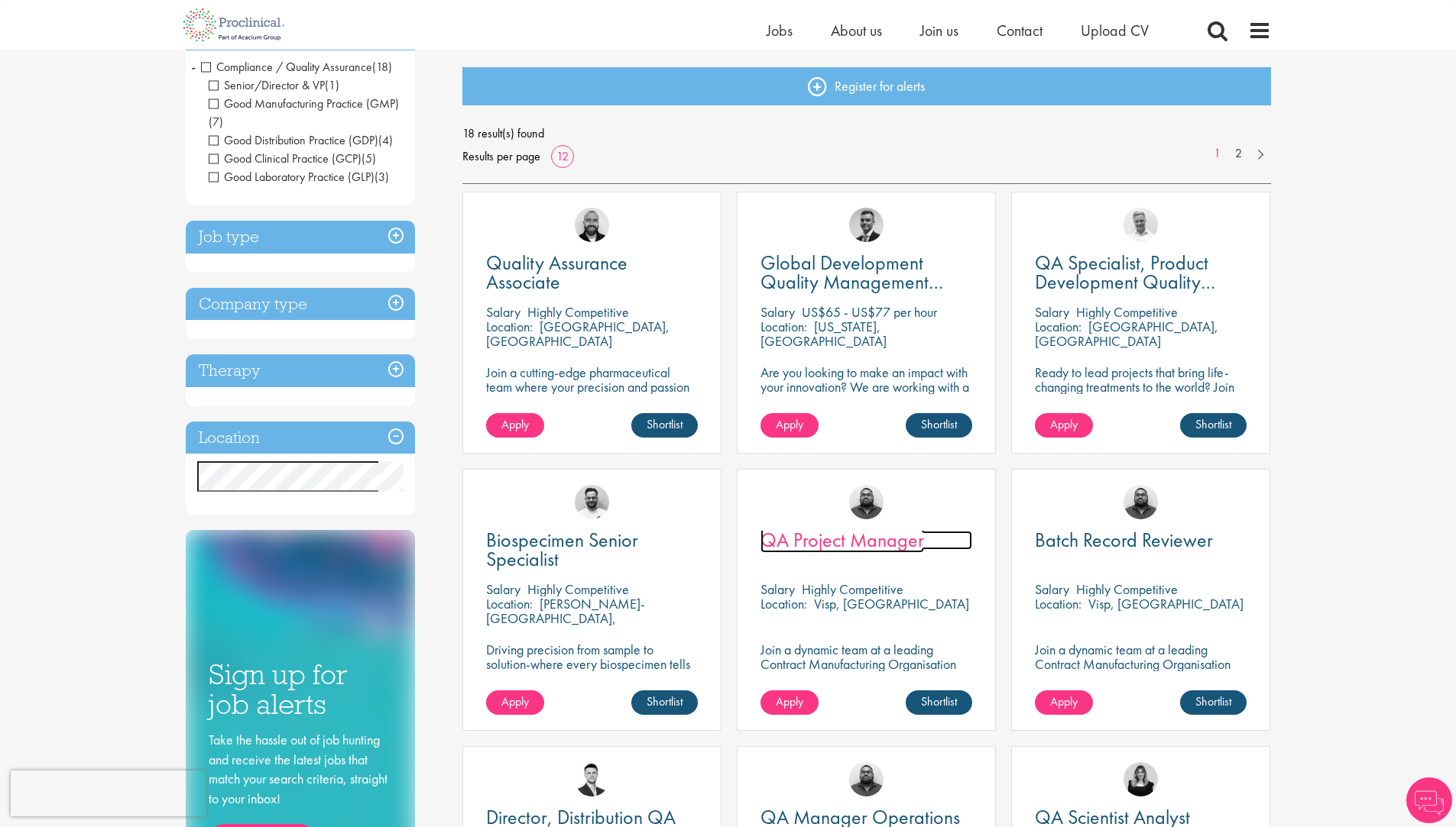
click at [957, 544] on link "QA Project Manager" at bounding box center [866, 540] width 212 height 19
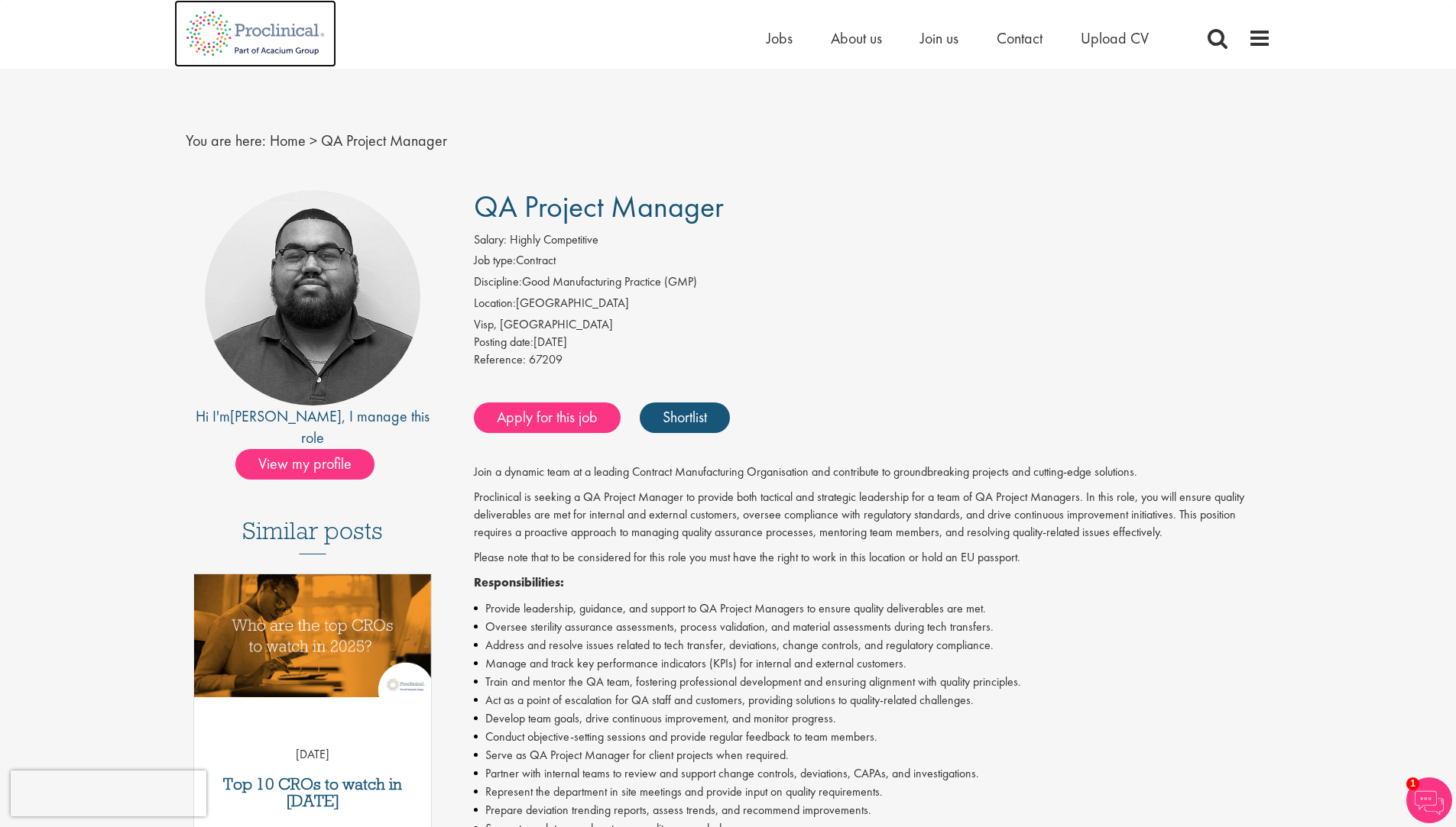
click at [254, 35] on img at bounding box center [255, 33] width 162 height 67
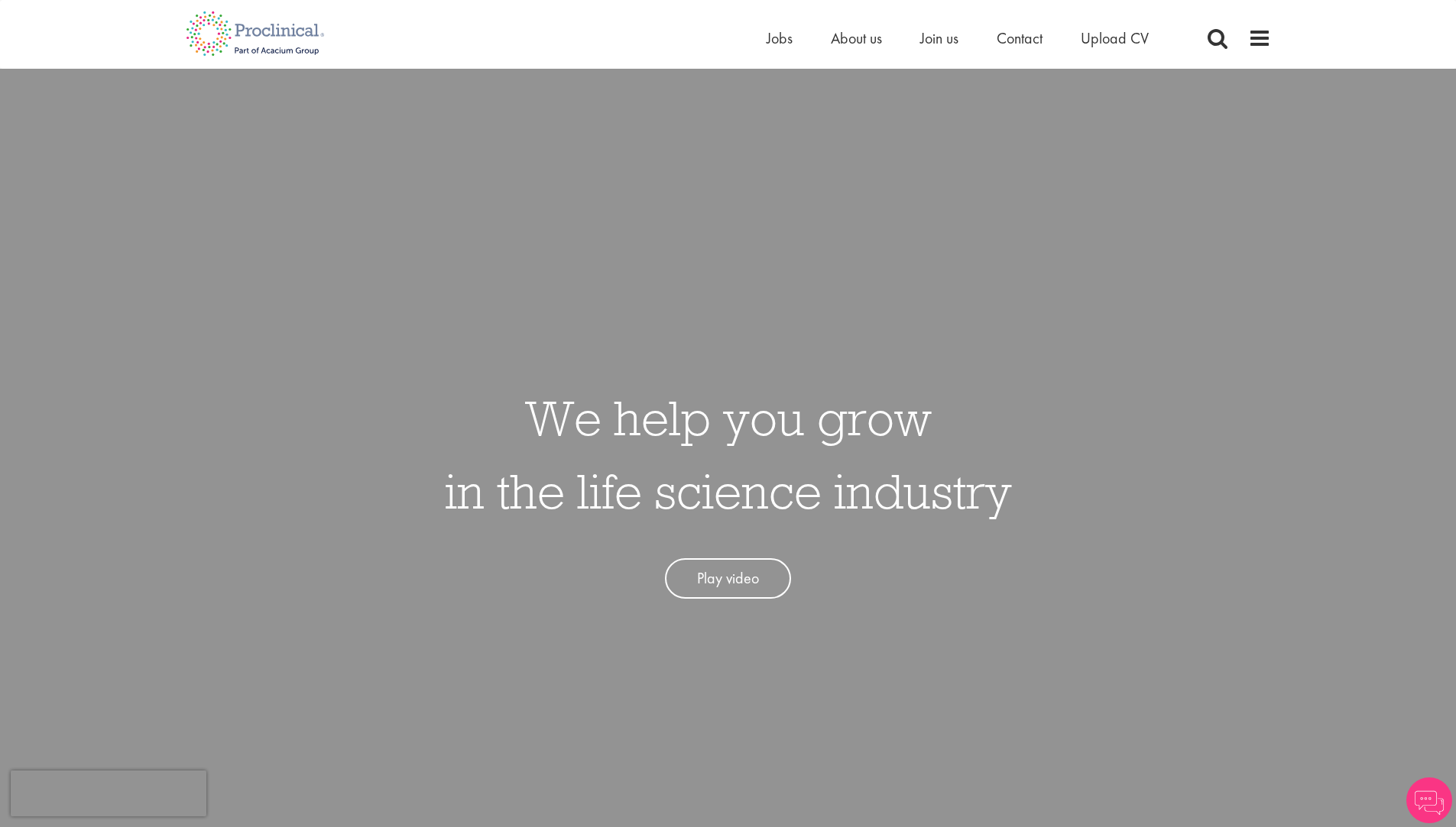
click at [1048, 38] on ul "Home Jobs About us Join us Contact Upload CV" at bounding box center [976, 38] width 420 height 23
click at [1036, 43] on span "Contact" at bounding box center [1019, 37] width 46 height 20
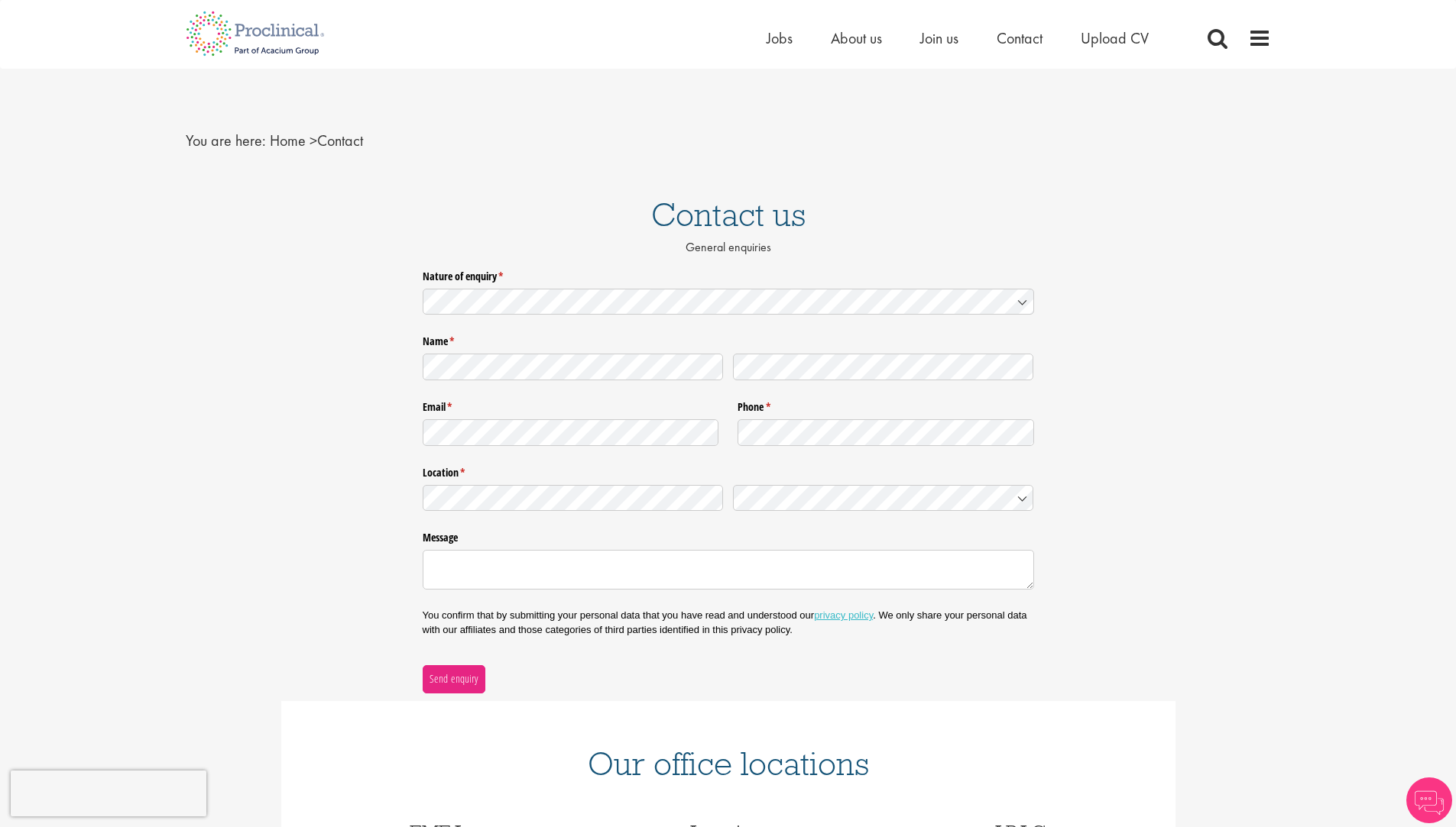
click at [941, 49] on li "Join us" at bounding box center [939, 38] width 38 height 23
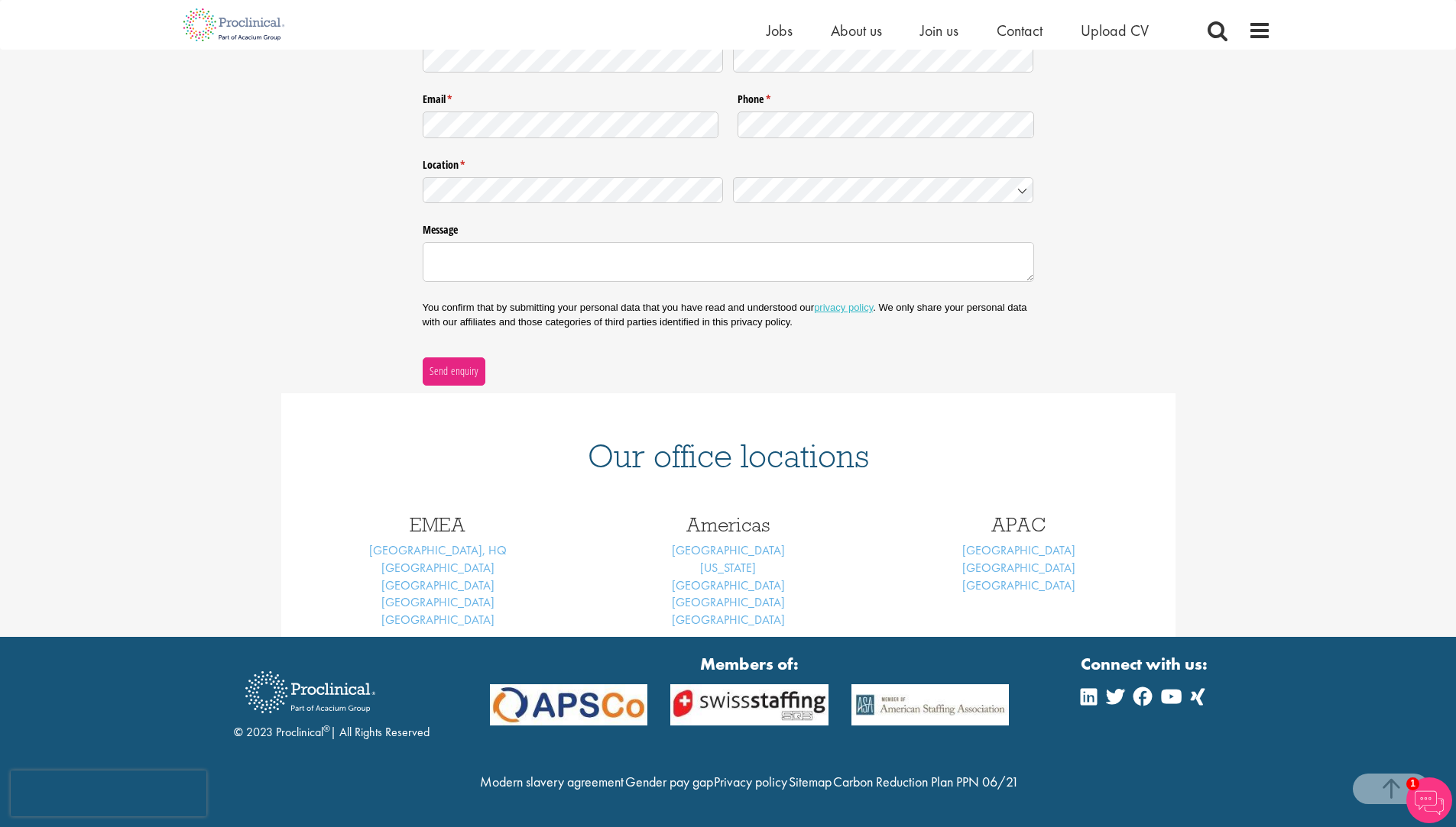
scroll to position [322, 0]
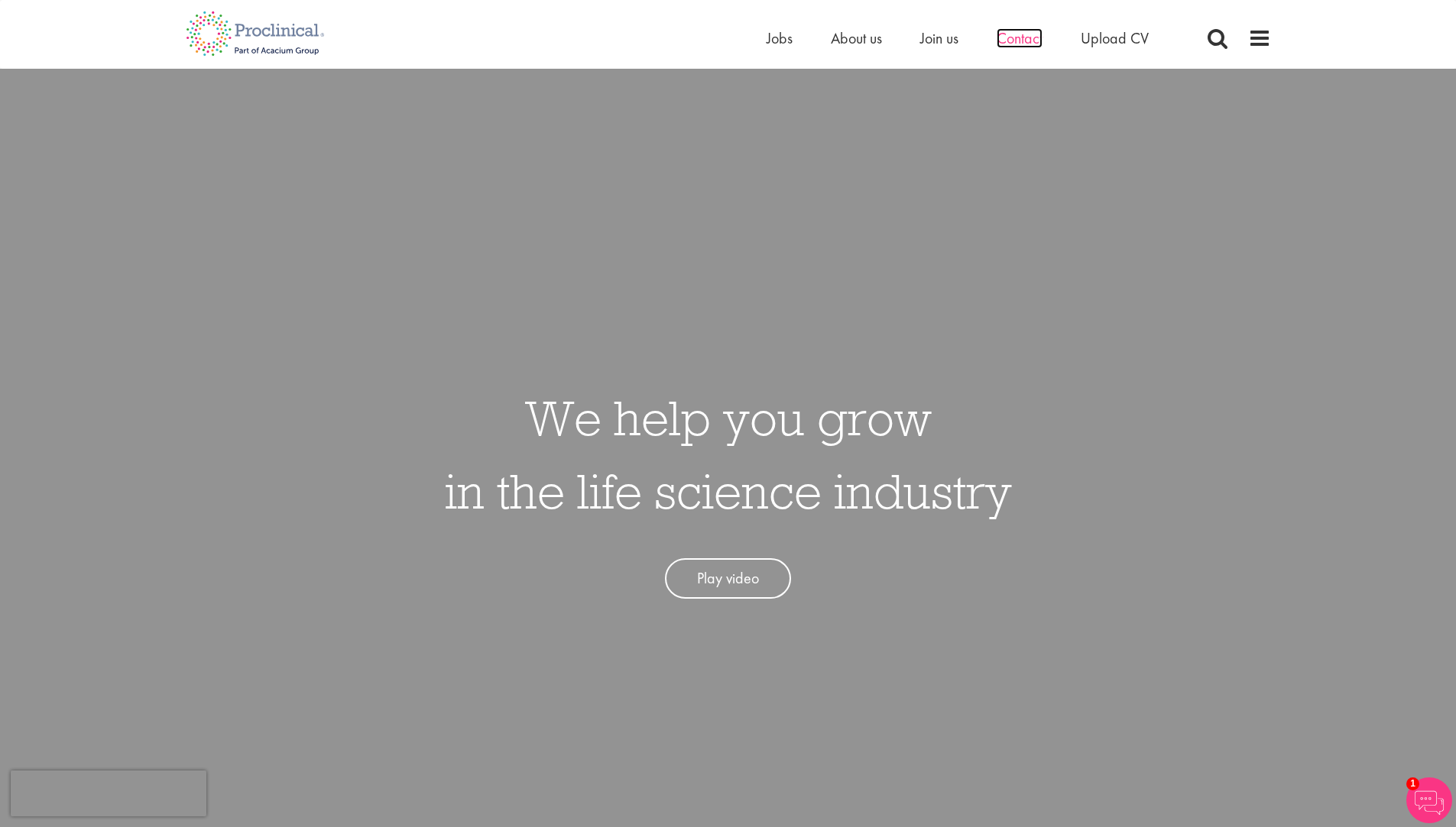
click at [1035, 43] on span "Contact" at bounding box center [1019, 37] width 46 height 20
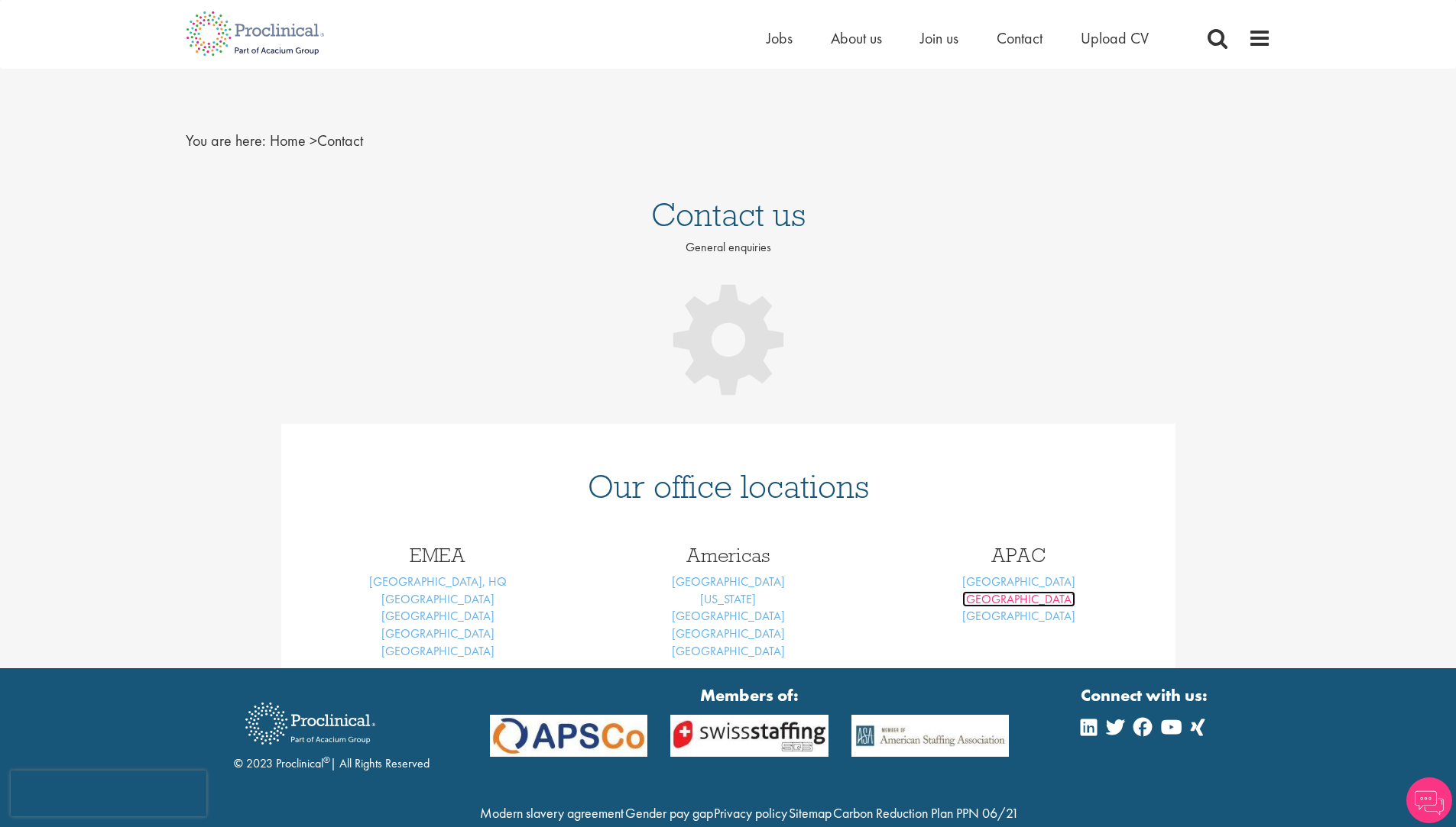
click at [1024, 597] on link "[GEOGRAPHIC_DATA]" at bounding box center [1019, 599] width 113 height 16
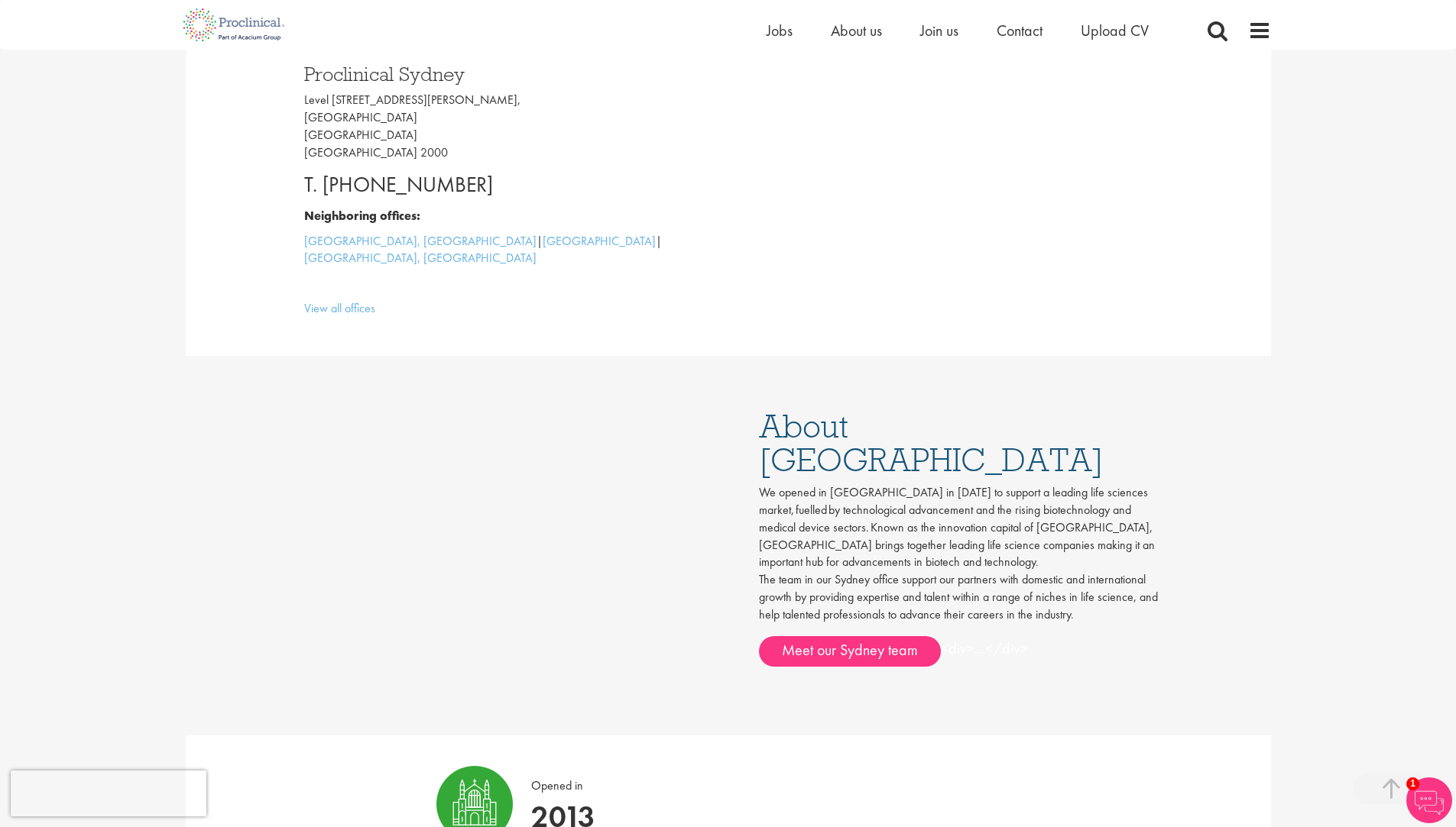
scroll to position [382, 0]
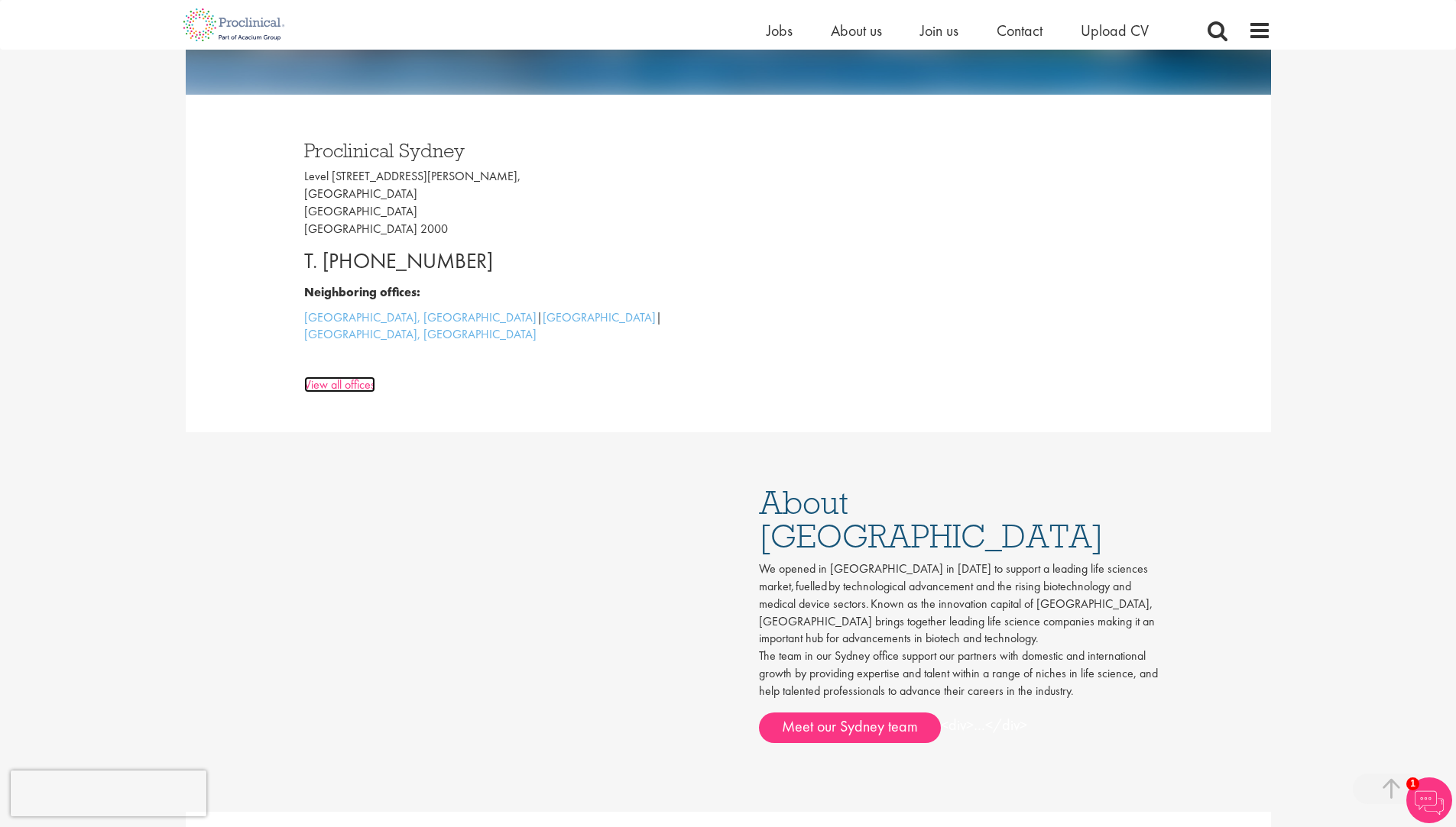
click at [329, 376] on link "View all offices" at bounding box center [340, 384] width 71 height 16
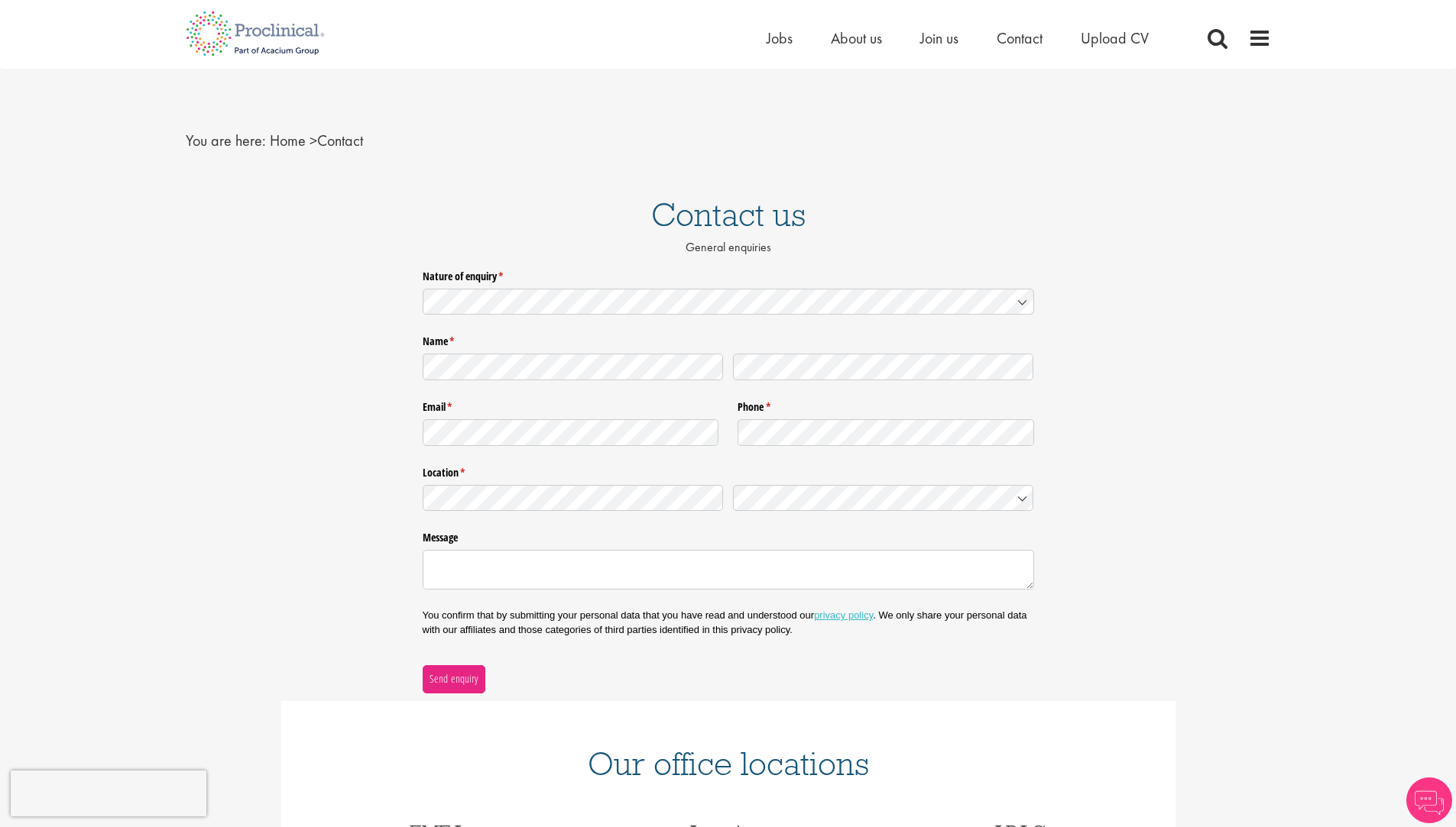
click at [1008, 599] on div "Message" at bounding box center [728, 560] width 611 height 78
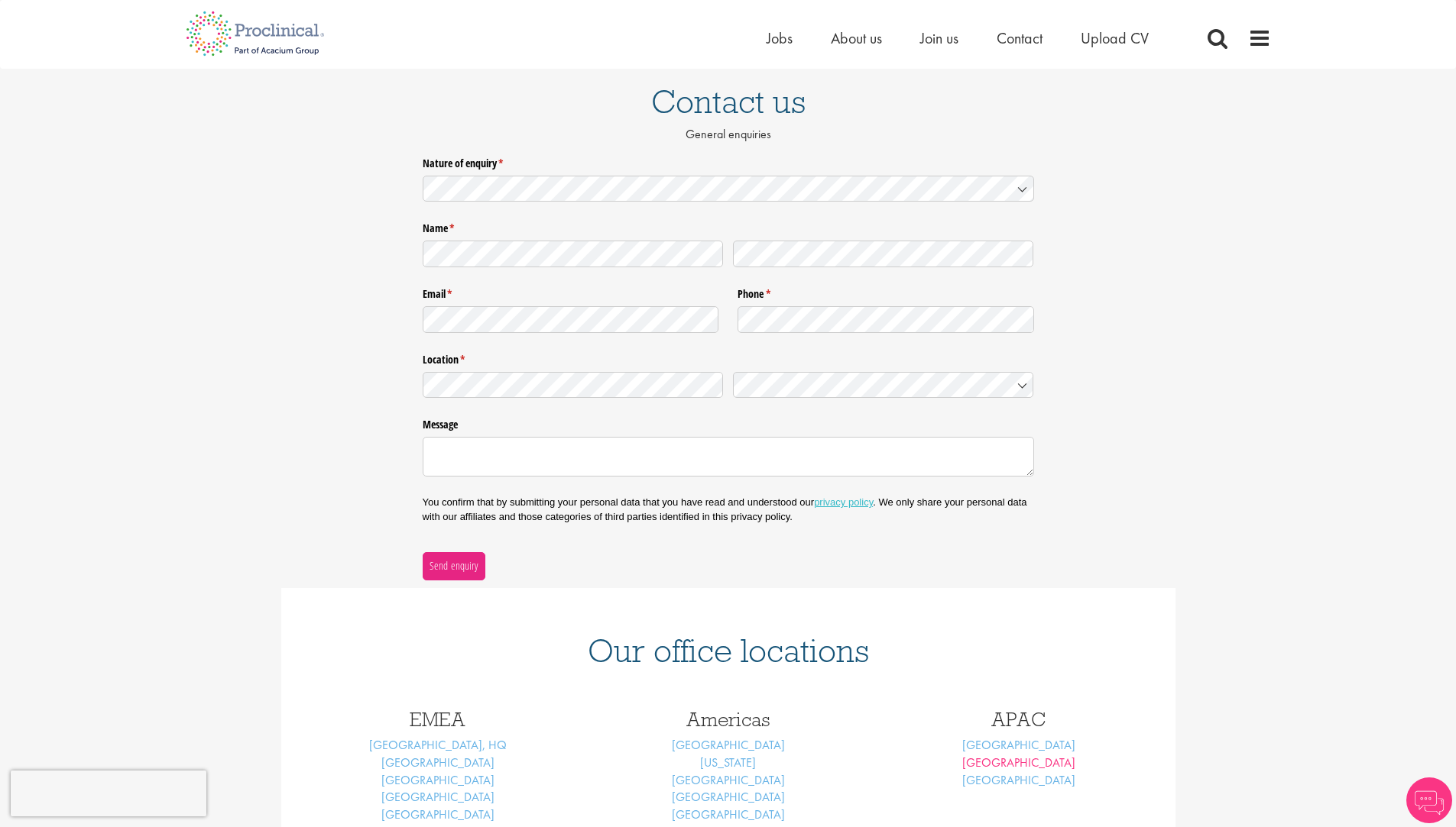
scroll to position [229, 0]
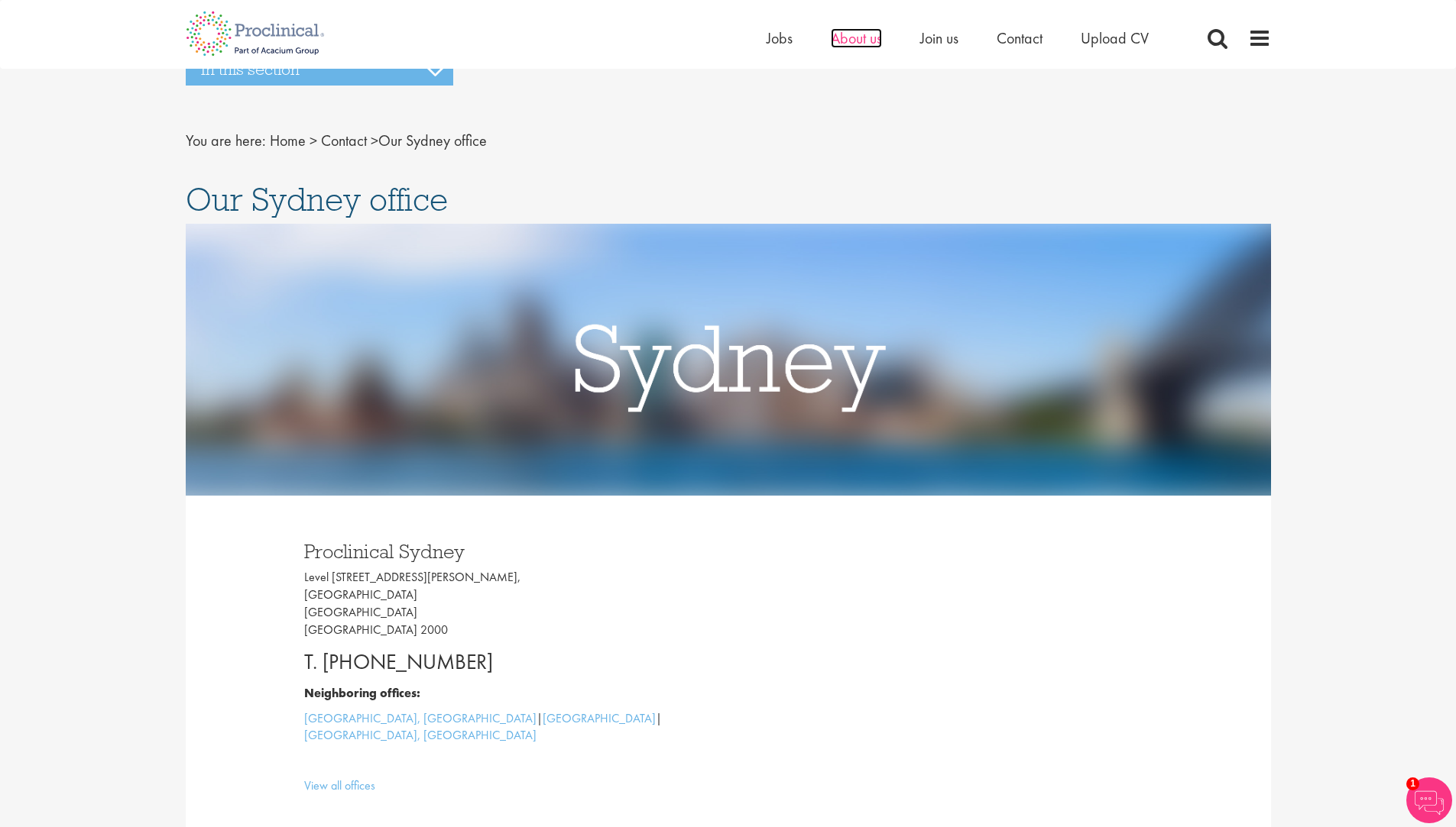
click at [850, 38] on span "About us" at bounding box center [856, 37] width 51 height 20
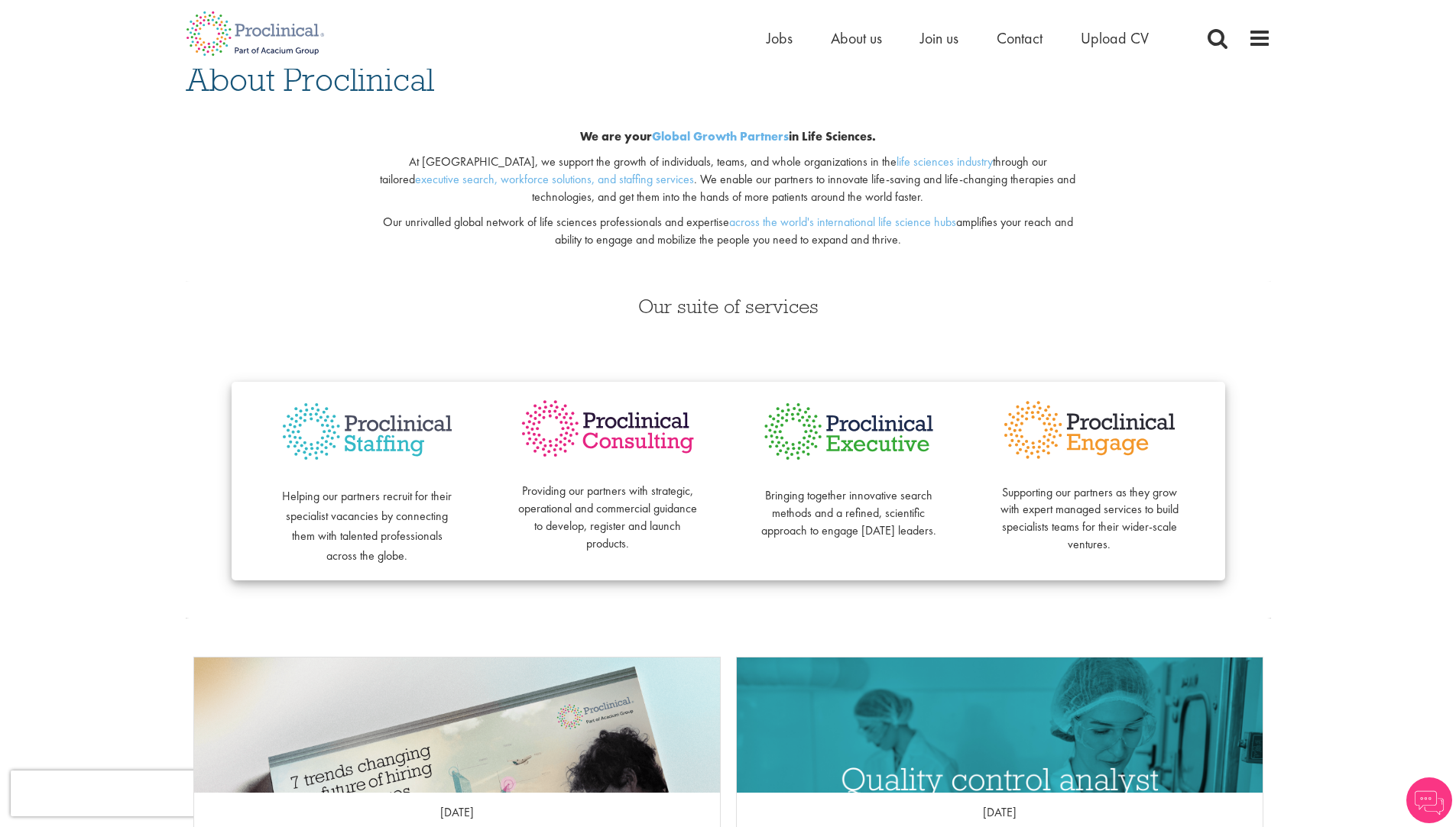
scroll to position [229, 0]
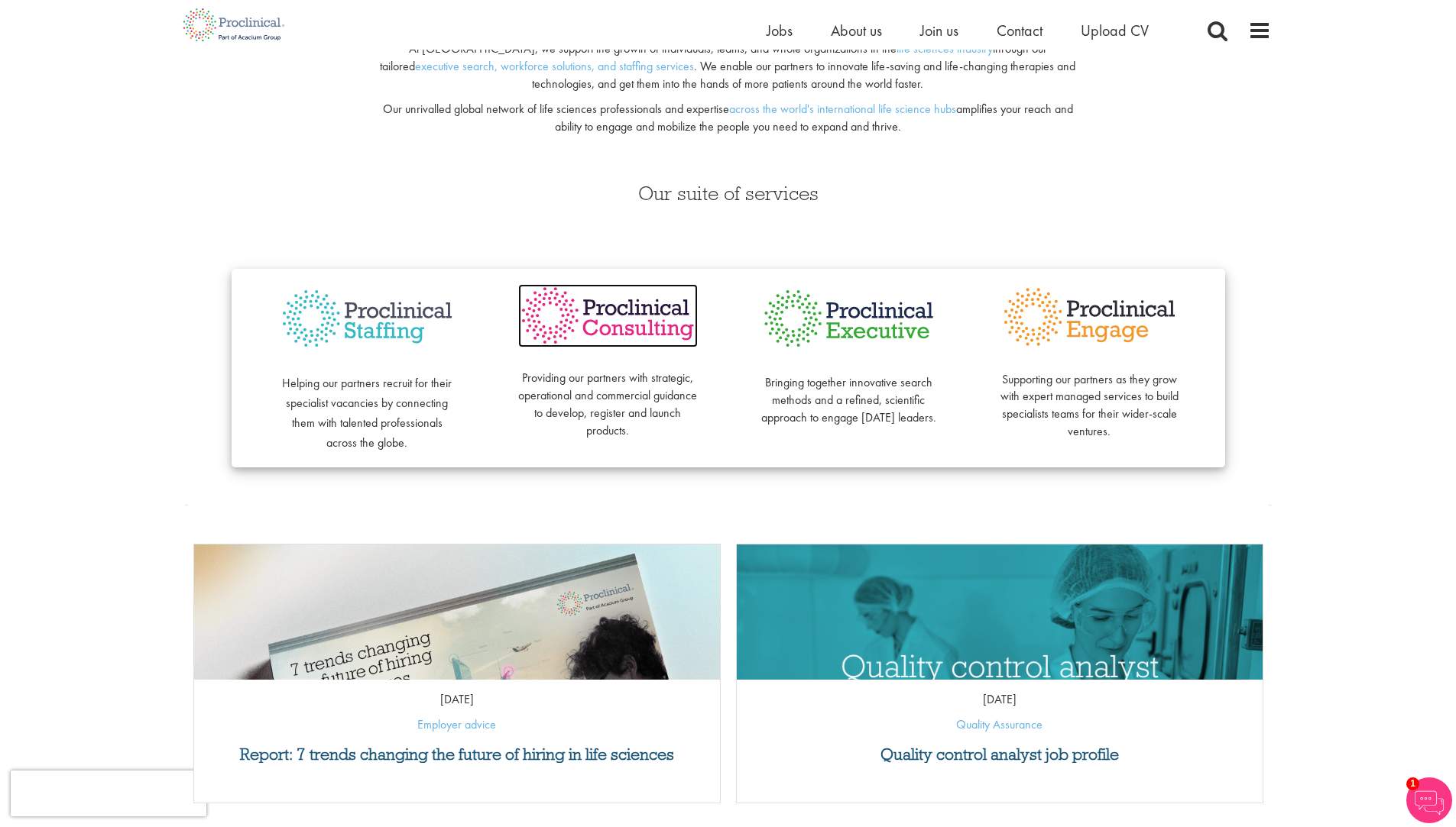
click at [643, 313] on img at bounding box center [608, 315] width 180 height 64
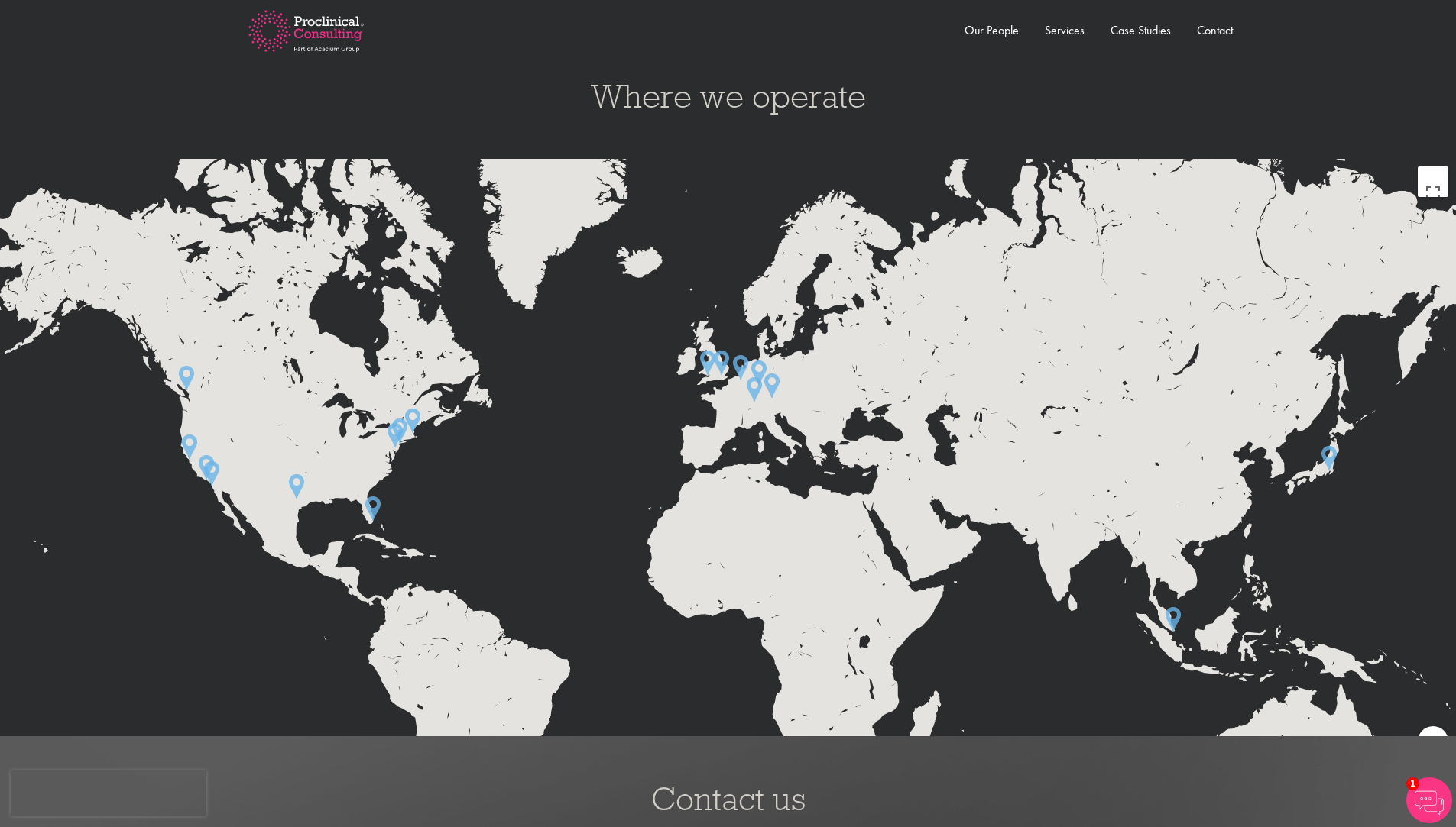
scroll to position [2652, 0]
